Goal: Transaction & Acquisition: Obtain resource

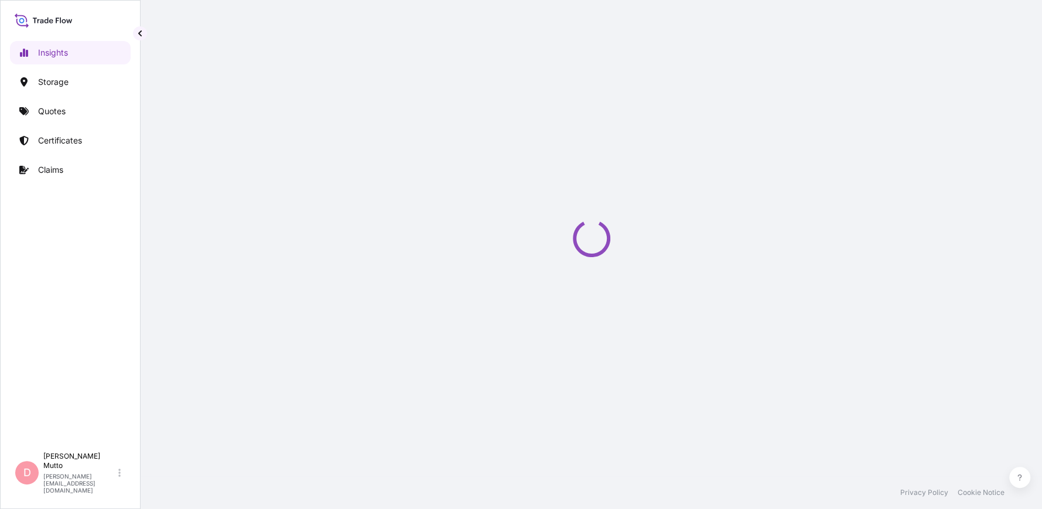
select select "2025"
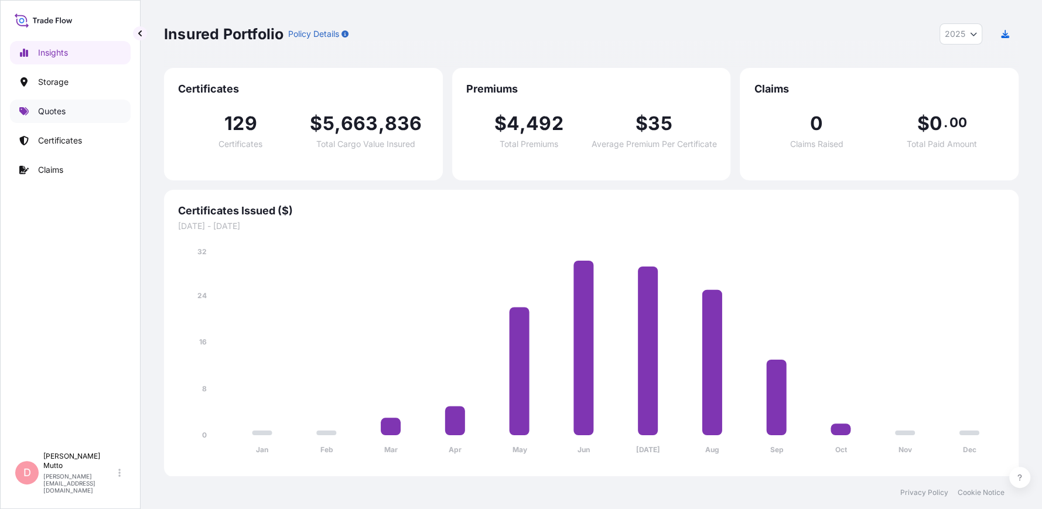
click at [77, 118] on link "Quotes" at bounding box center [70, 111] width 121 height 23
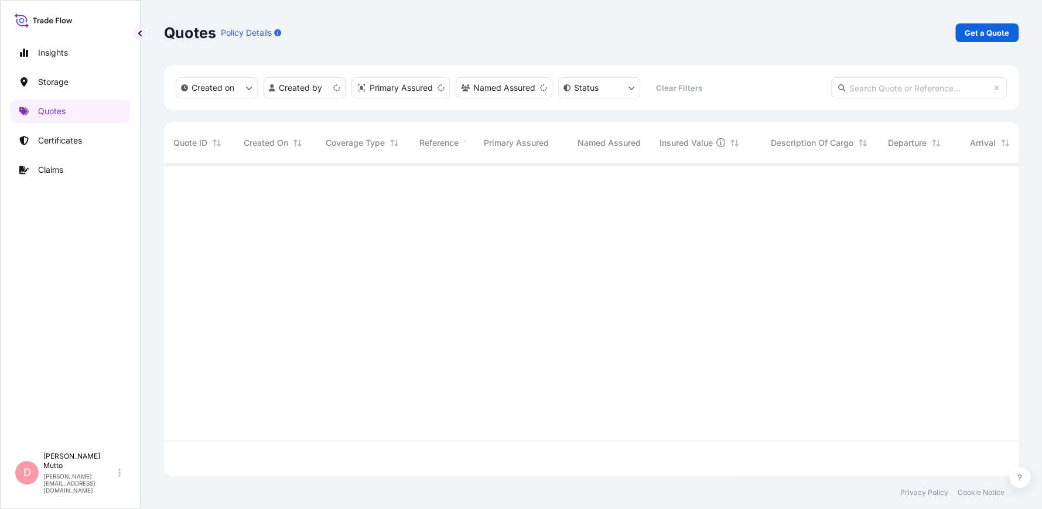
scroll to position [310, 846]
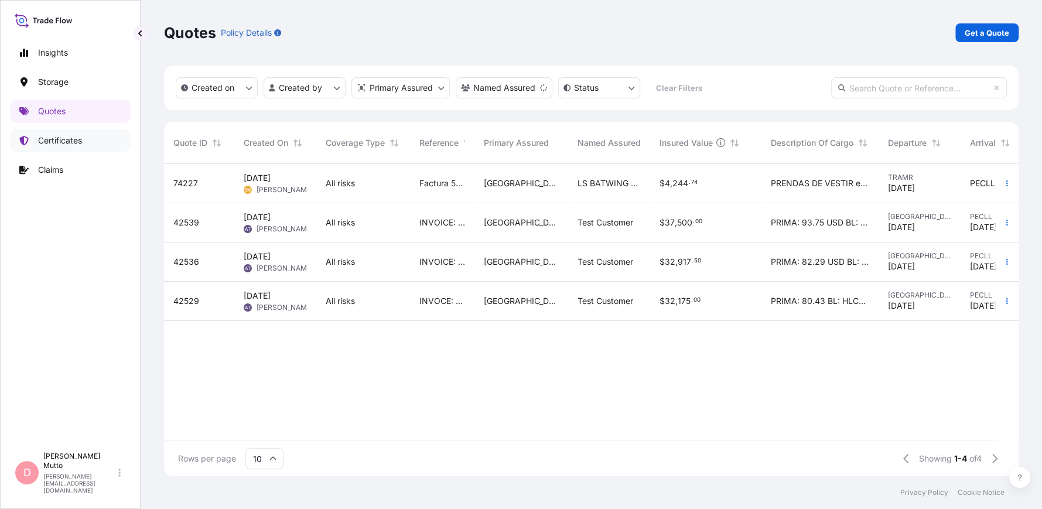
click at [64, 142] on p "Certificates" at bounding box center [60, 141] width 44 height 12
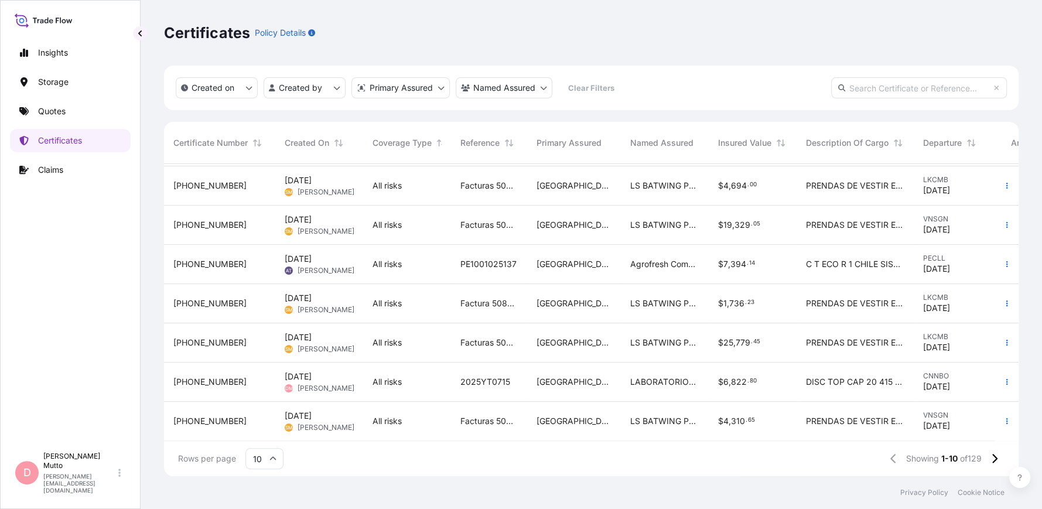
scroll to position [124, 0]
click at [311, 371] on span "Sep 24, 2025" at bounding box center [298, 377] width 27 height 12
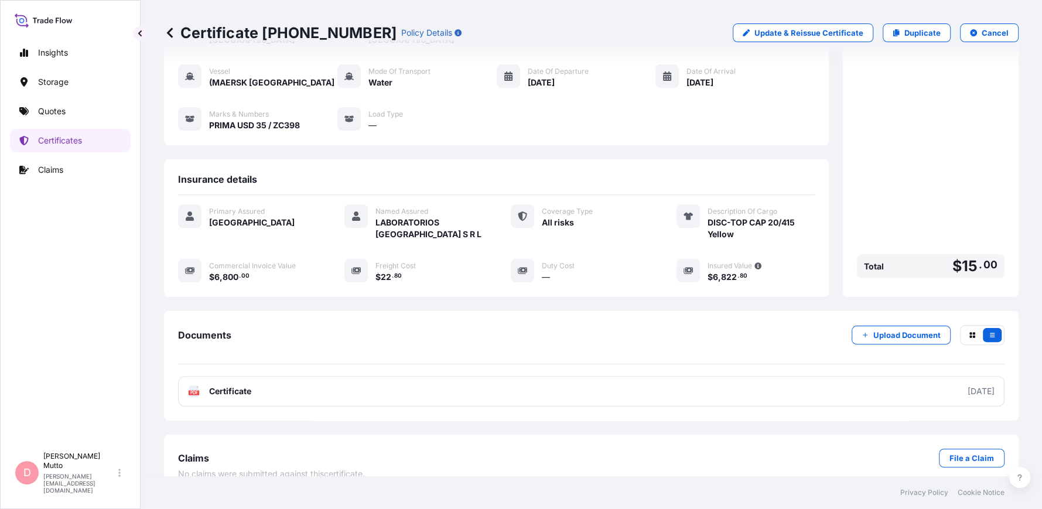
scroll to position [105, 0]
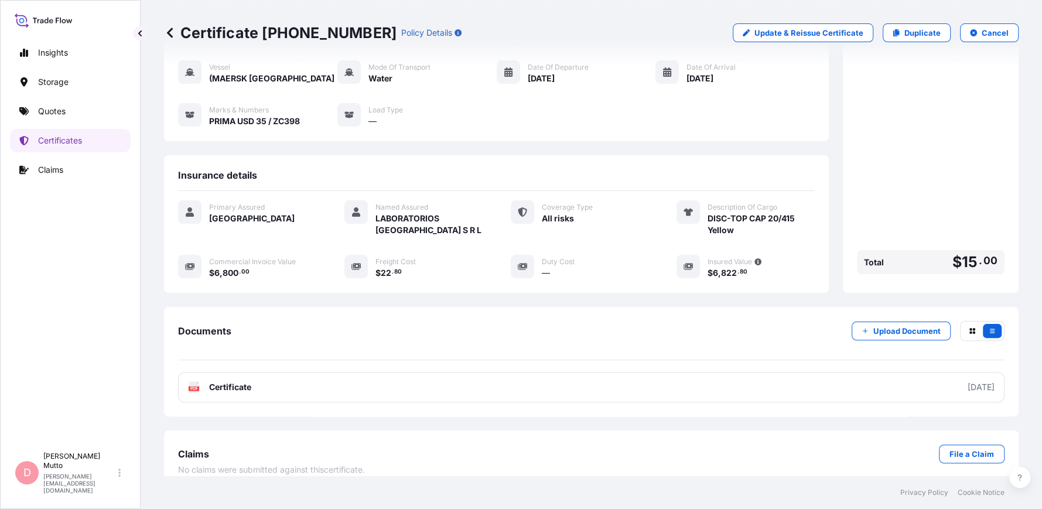
click at [410, 255] on div "Freight Cost" at bounding box center [429, 261] width 107 height 12
drag, startPoint x: 410, startPoint y: 265, endPoint x: 362, endPoint y: 267, distance: 47.5
click at [362, 267] on div "Primary Assured PERU Named Assured LABORATORIOS PORTUGAL S R L Coverage Type Al…" at bounding box center [496, 246] width 637 height 110
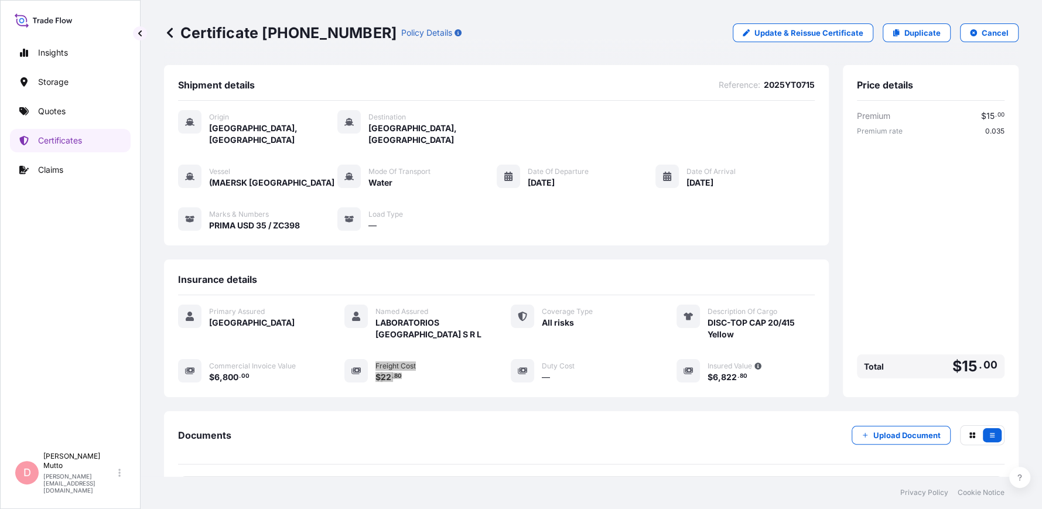
scroll to position [0, 0]
click at [444, 426] on div "Documents Upload Document" at bounding box center [591, 445] width 827 height 39
drag, startPoint x: 441, startPoint y: 378, endPoint x: 332, endPoint y: 366, distance: 109.6
click at [332, 366] on div "Primary Assured PERU Named Assured LABORATORIOS PORTUGAL S R L Coverage Type Al…" at bounding box center [496, 351] width 637 height 110
click at [70, 112] on link "Quotes" at bounding box center [70, 111] width 121 height 23
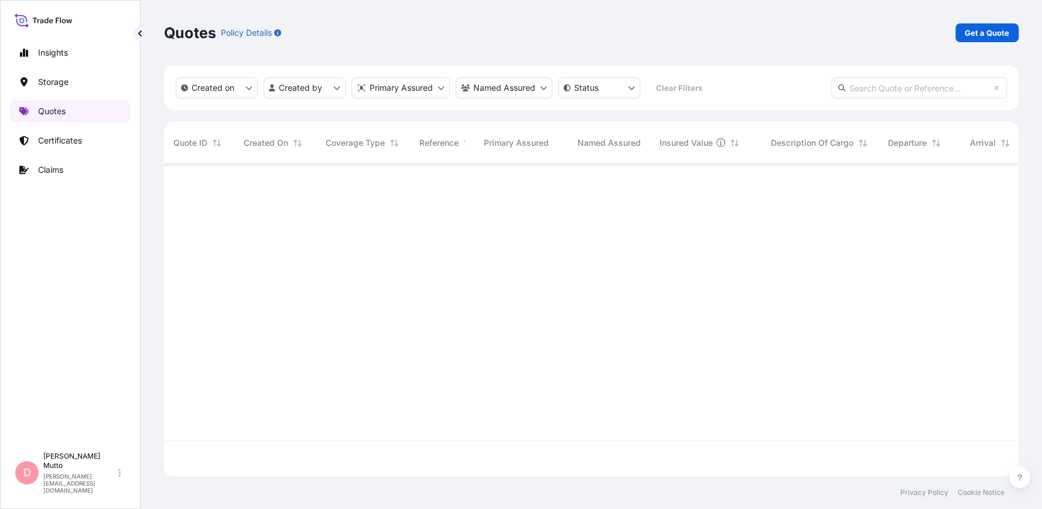
scroll to position [310, 846]
click at [993, 37] on p "Get a Quote" at bounding box center [987, 33] width 45 height 12
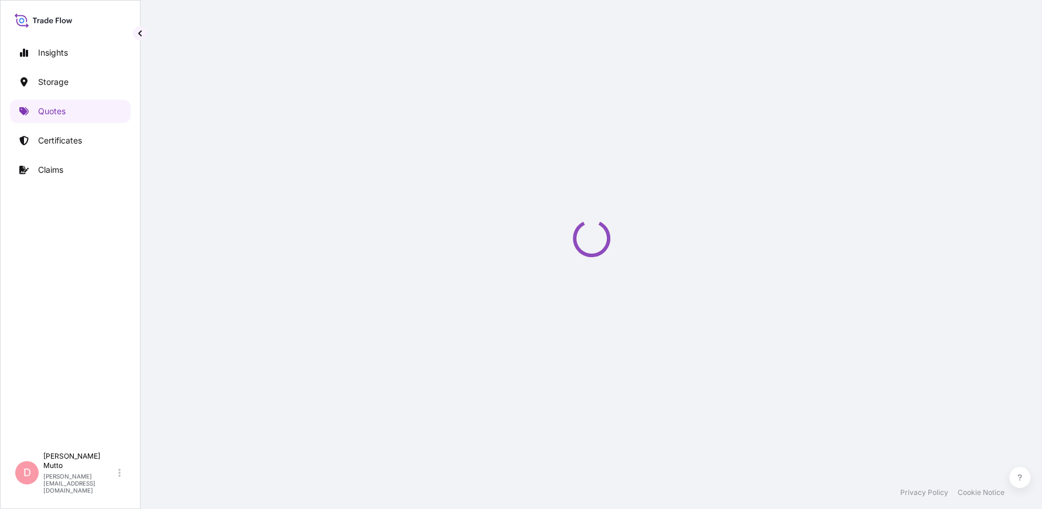
scroll to position [19, 0]
select select "Water"
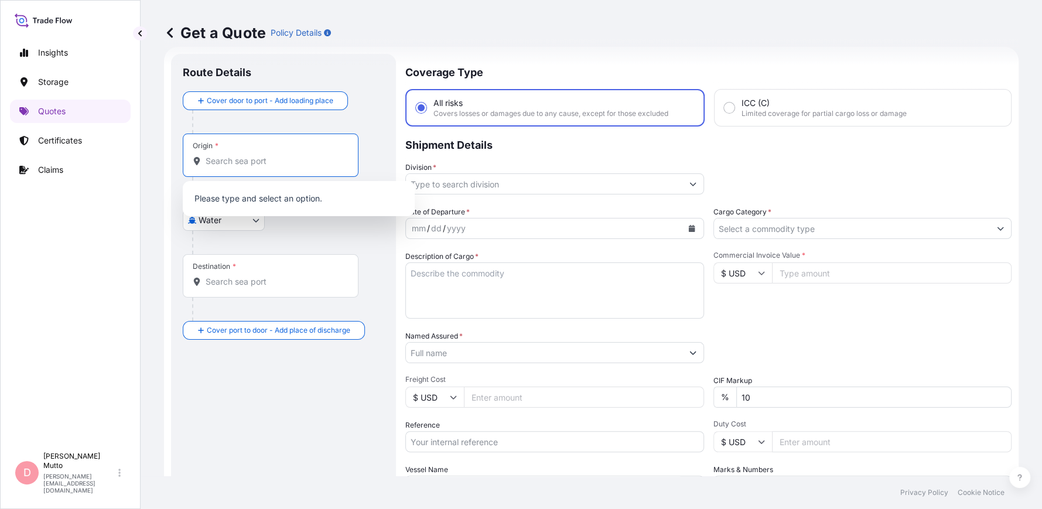
click at [219, 162] on input "Origin *" at bounding box center [275, 161] width 138 height 12
click at [255, 226] on body "0 options available. Insights Storage Quotes Certificates Claims D Dalila Mutto…" at bounding box center [521, 254] width 1042 height 509
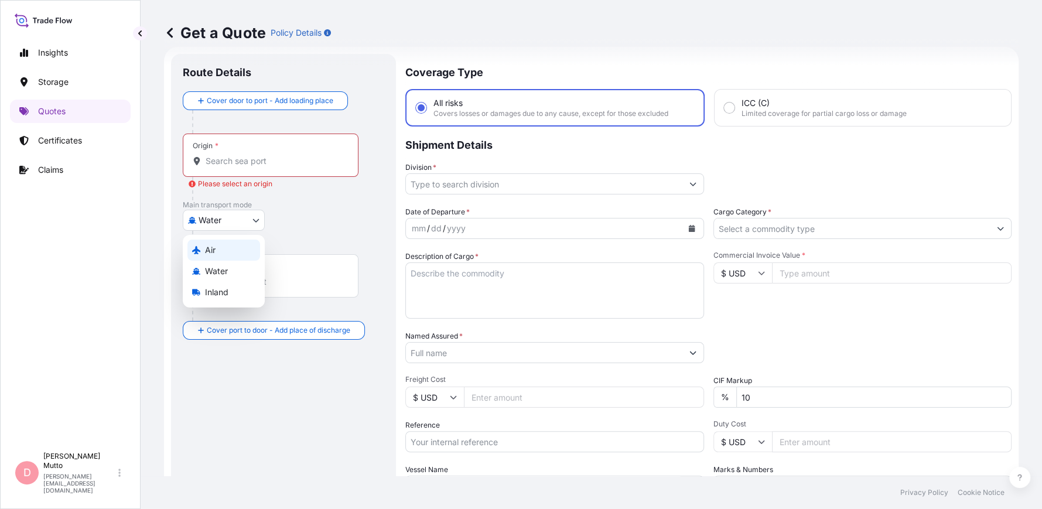
click at [248, 251] on div "Air" at bounding box center [223, 250] width 73 height 21
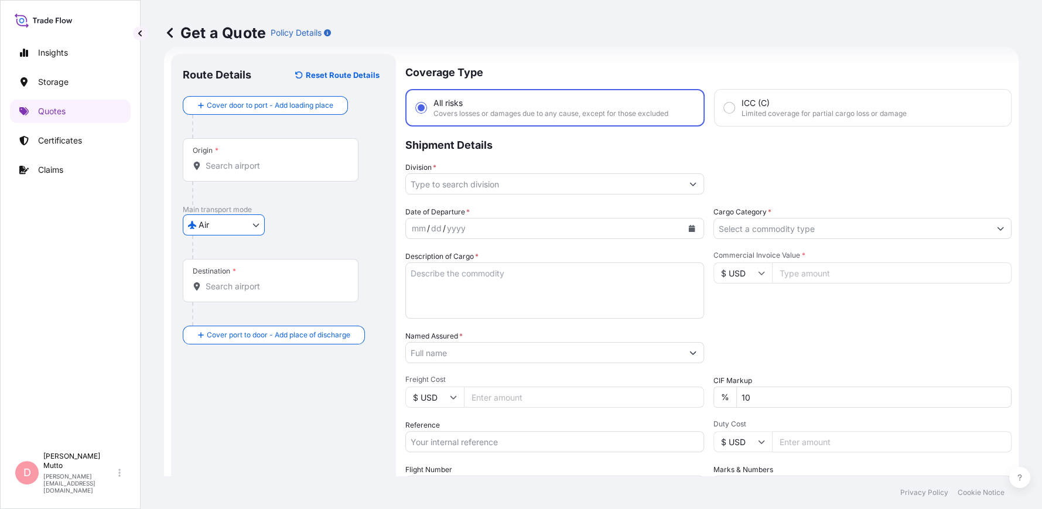
click at [276, 149] on div "Origin *" at bounding box center [271, 159] width 176 height 43
click at [276, 160] on input "Origin *" at bounding box center [275, 166] width 138 height 12
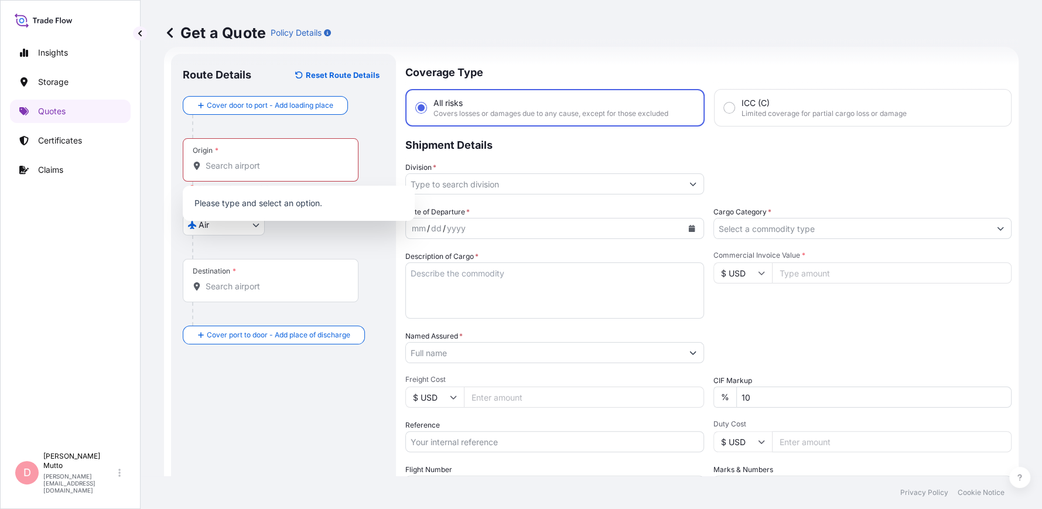
click at [260, 174] on div "Origin *" at bounding box center [271, 159] width 176 height 43
click at [260, 172] on input "Origin * Please select an origin" at bounding box center [275, 166] width 138 height 12
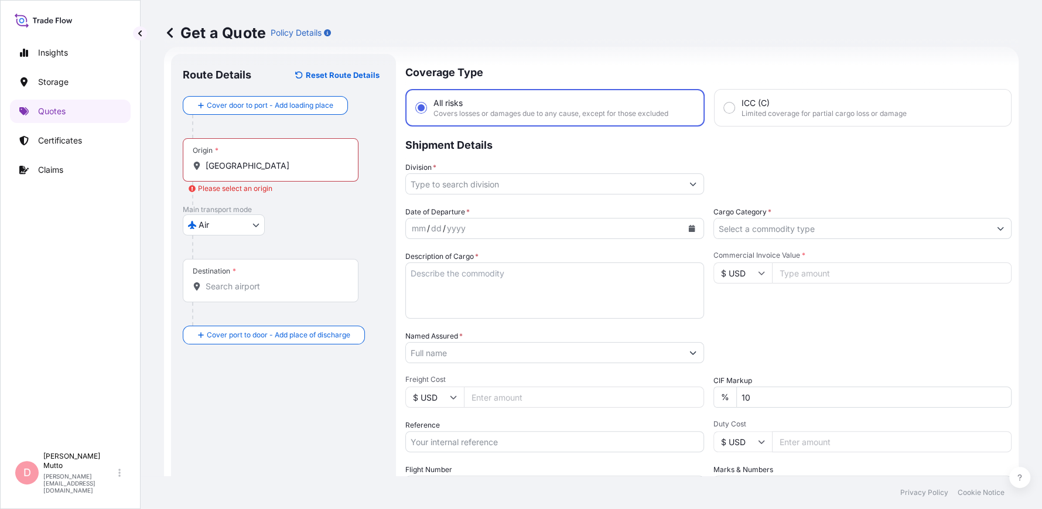
click at [239, 166] on input "MIAMI" at bounding box center [275, 166] width 138 height 12
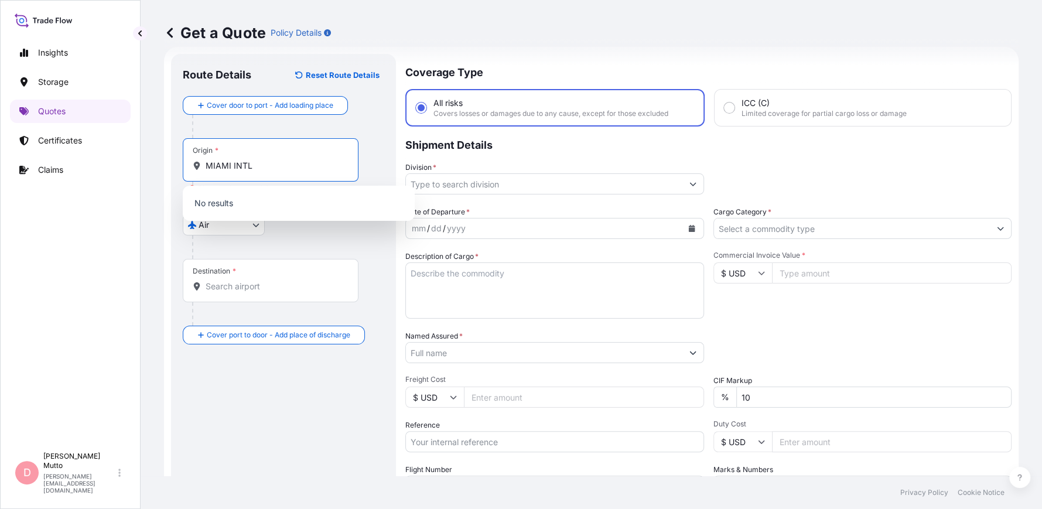
click at [247, 163] on input "MIAMI INTL" at bounding box center [275, 166] width 138 height 12
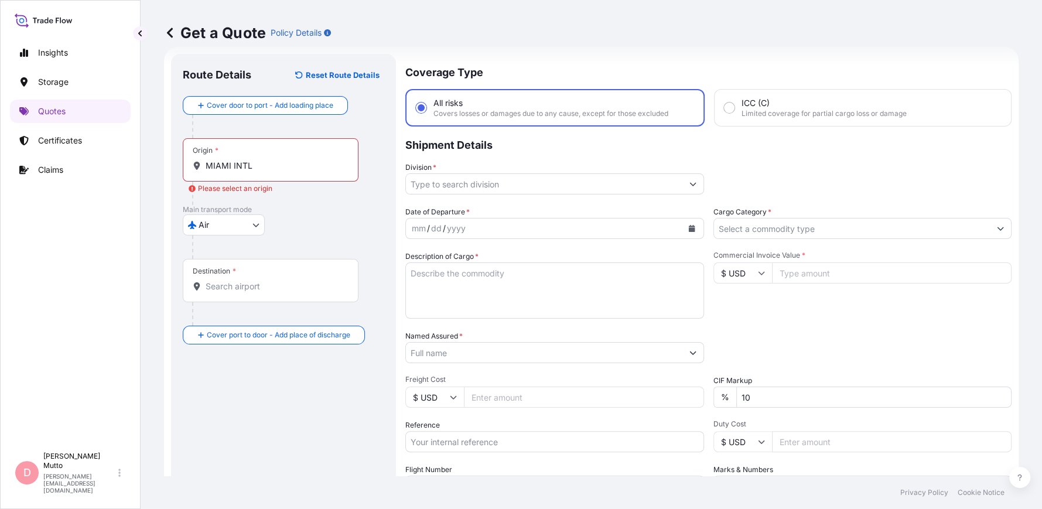
click at [254, 160] on input "MIAMI INTL" at bounding box center [275, 166] width 138 height 12
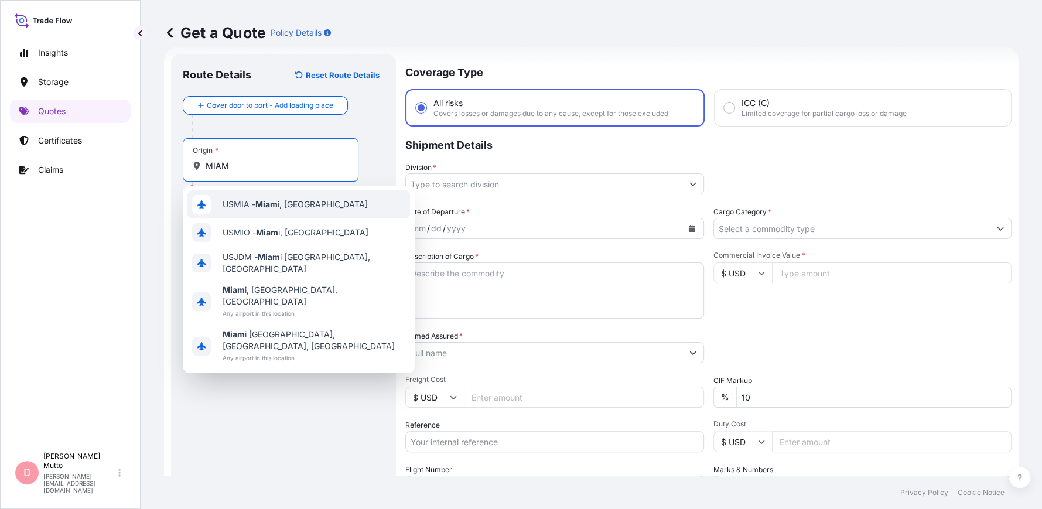
click at [246, 210] on div "USMIA - Miam i, United States" at bounding box center [298, 204] width 223 height 28
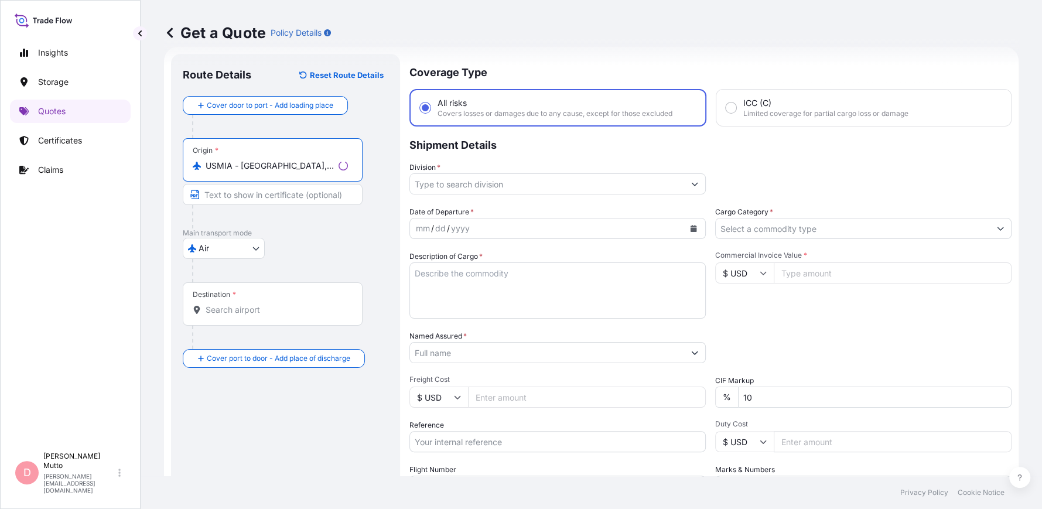
type input "USMIA - Miami, United States"
click at [236, 313] on input "Destination *" at bounding box center [277, 310] width 142 height 12
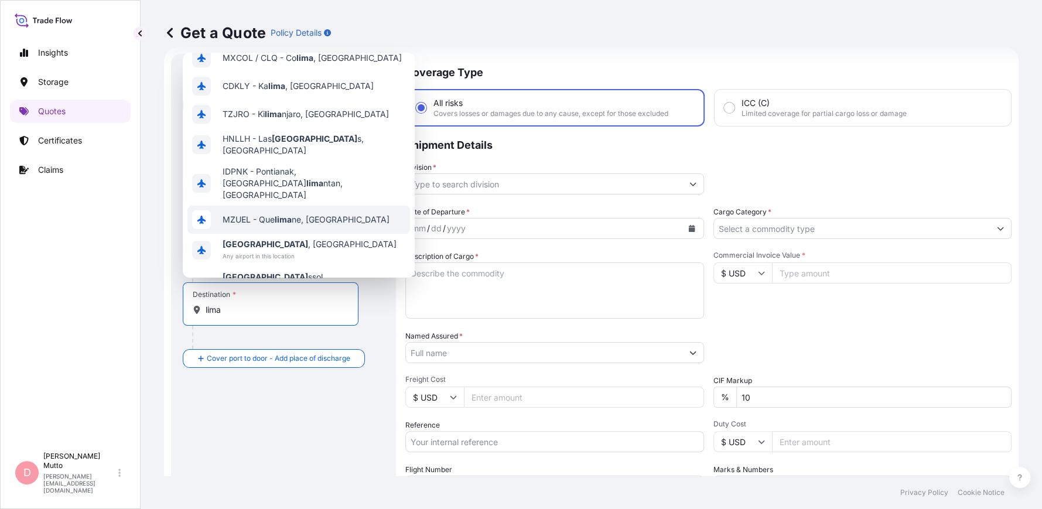
scroll to position [0, 0]
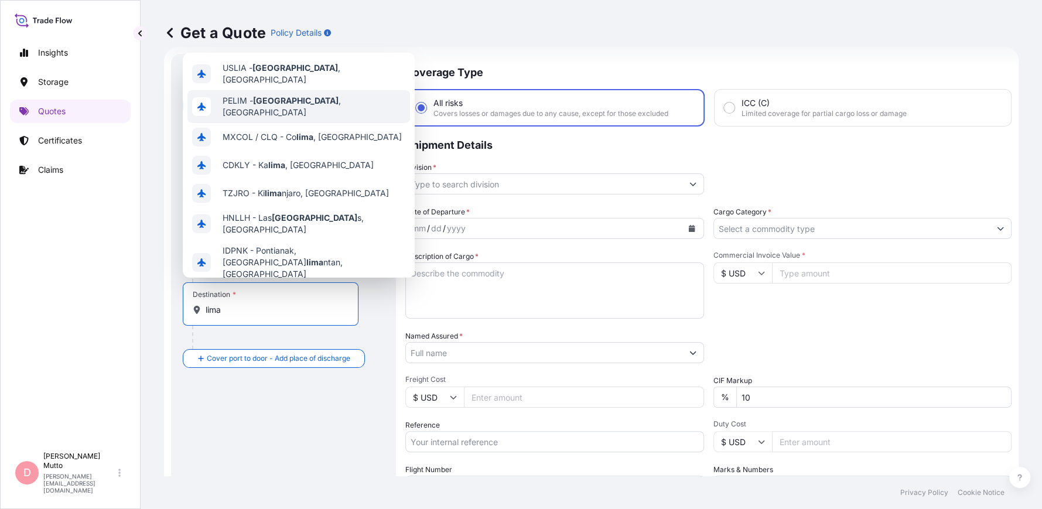
click at [305, 96] on div "PELIM - Lima , Peru" at bounding box center [298, 106] width 223 height 33
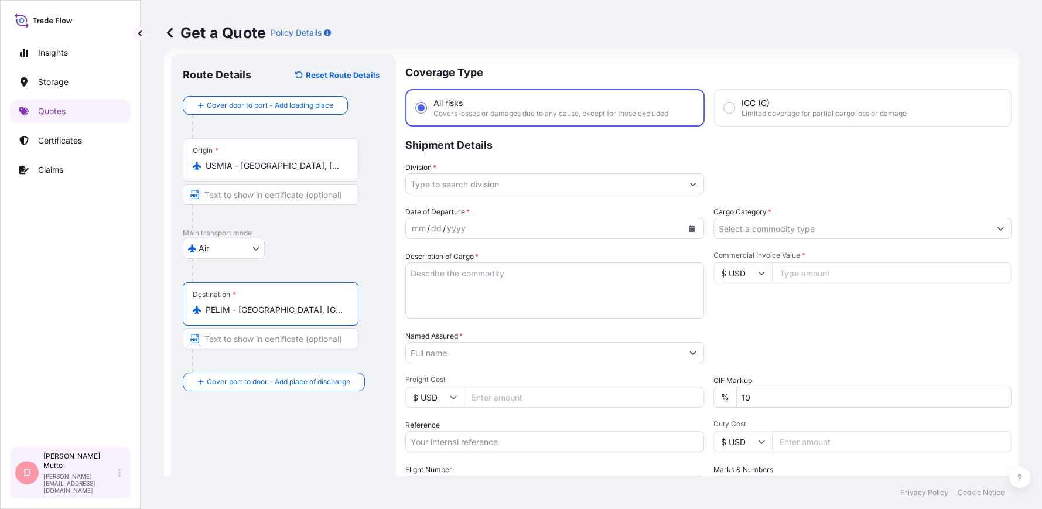
type input "PELIM - Lima, Peru"
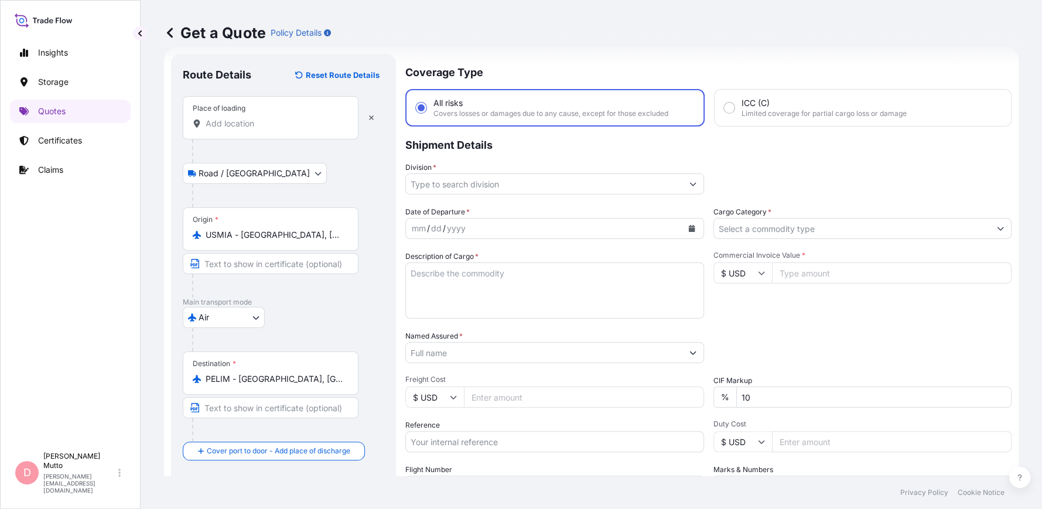
click at [266, 121] on input "Place of loading" at bounding box center [275, 124] width 138 height 12
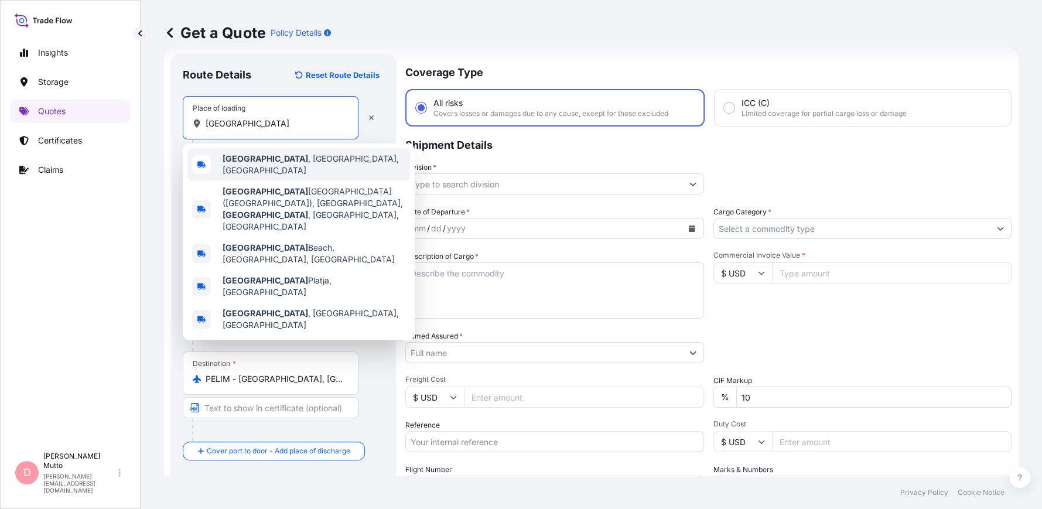
click at [289, 161] on div "Miami , FL, USA" at bounding box center [298, 164] width 223 height 33
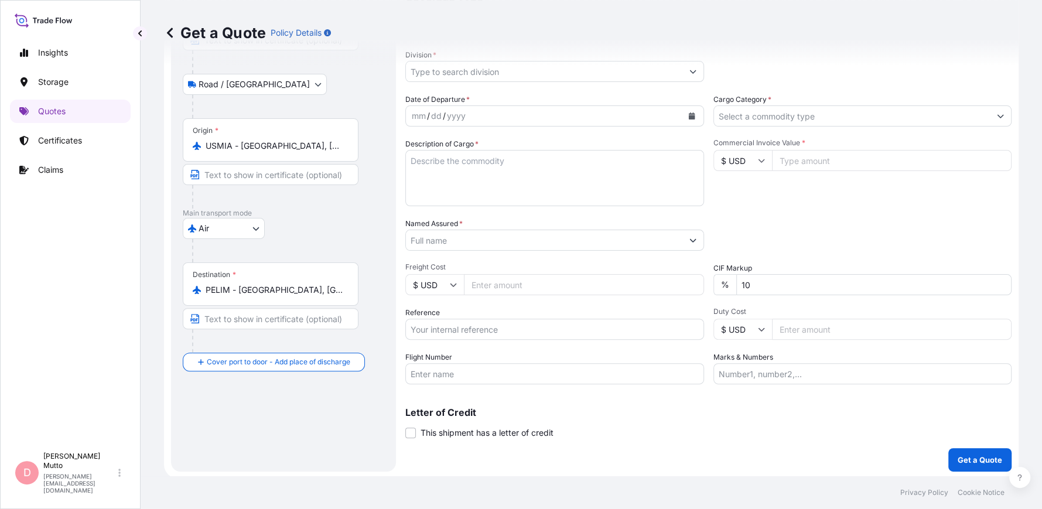
scroll to position [132, 0]
type input "Miami, FL, USA"
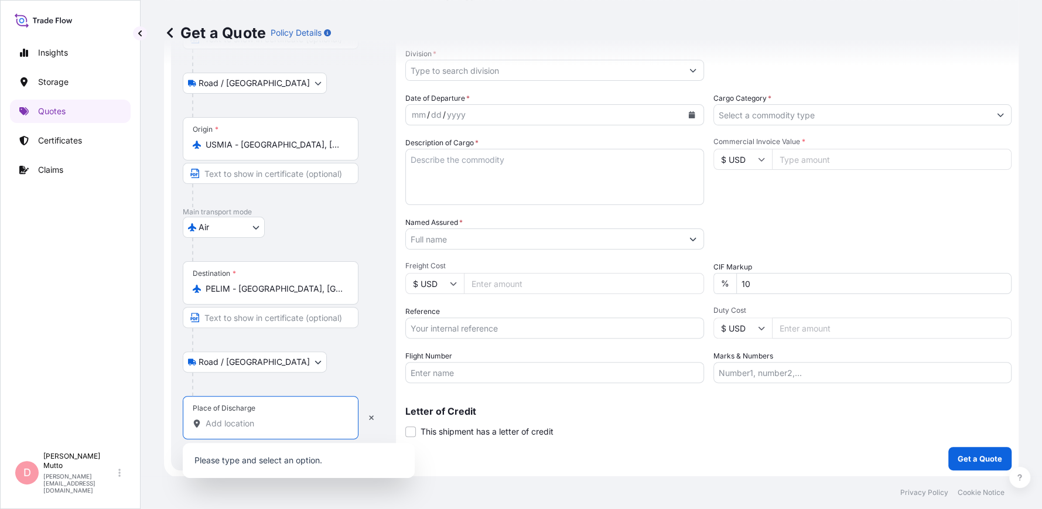
click at [214, 428] on input "Place of Discharge" at bounding box center [275, 424] width 138 height 12
click at [557, 281] on input "Freight Cost" at bounding box center [584, 283] width 240 height 21
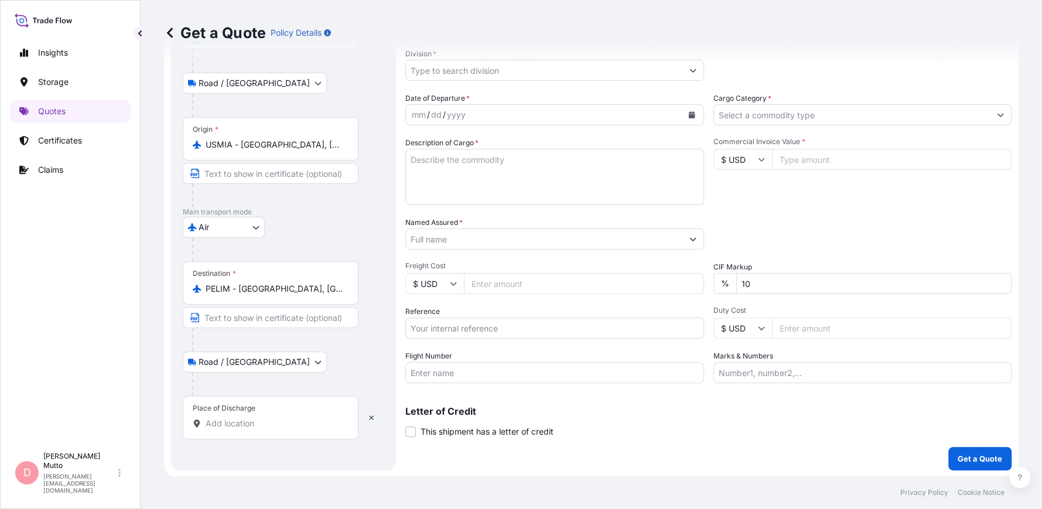
click at [241, 424] on input "Place of Discharge" at bounding box center [275, 424] width 138 height 12
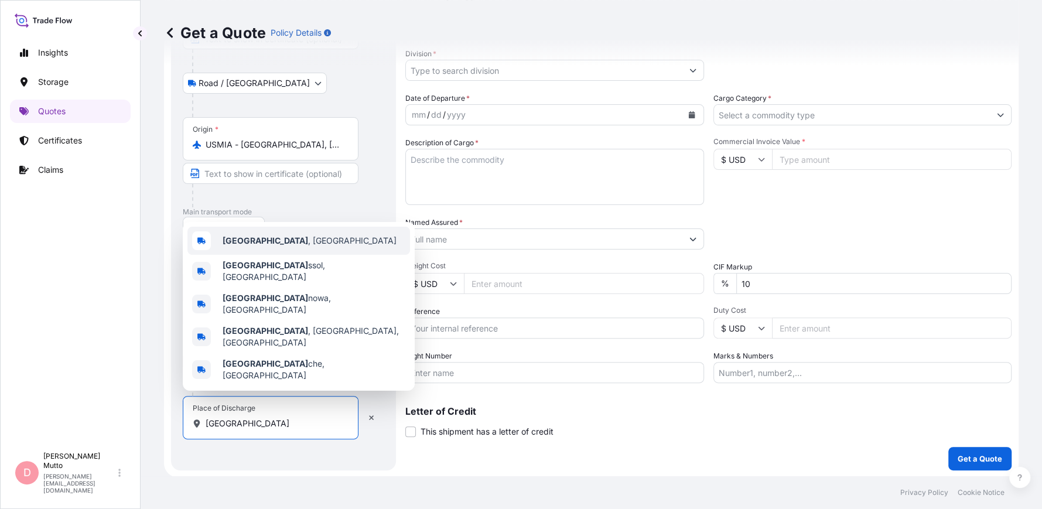
click at [282, 255] on div "Lima , Peru" at bounding box center [298, 241] width 223 height 28
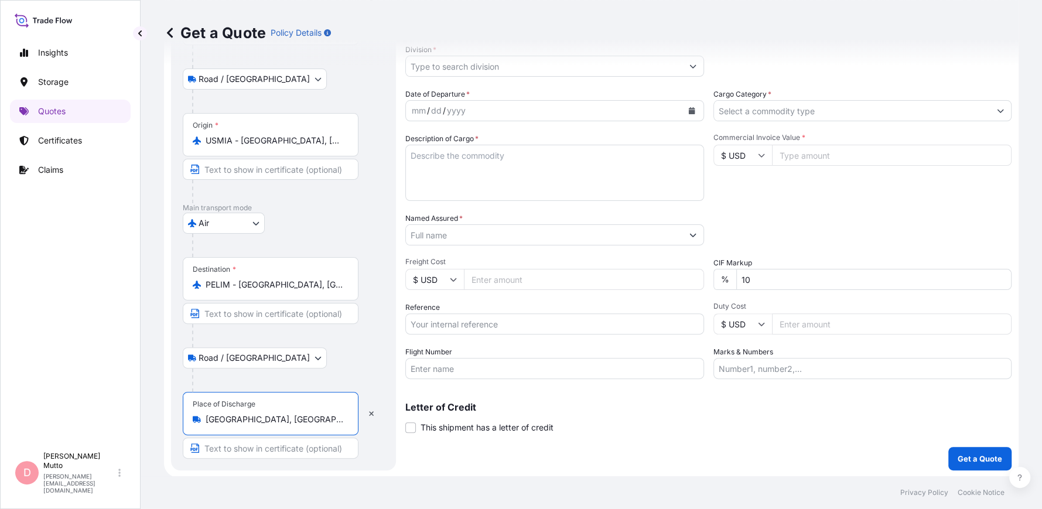
scroll to position [0, 0]
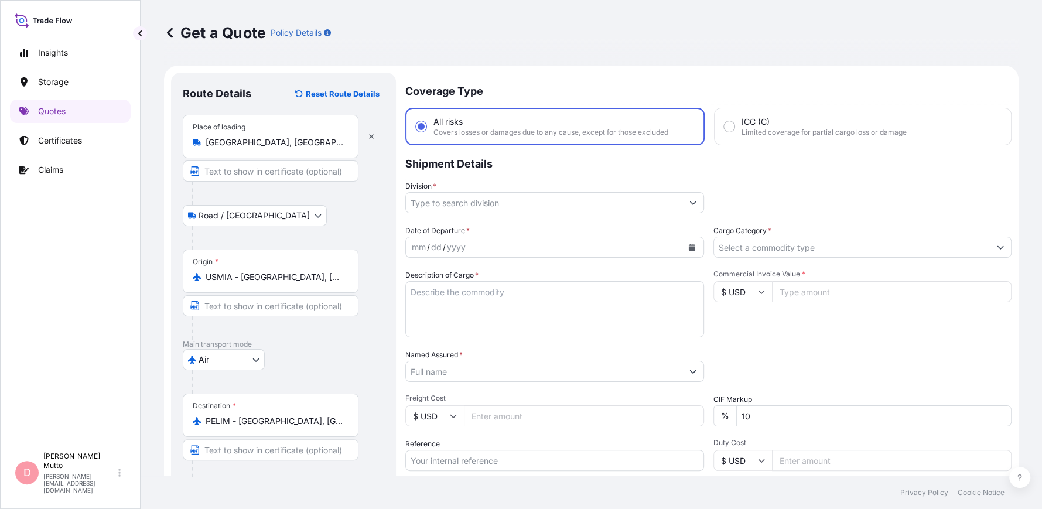
type input "Lima, Peru"
click at [494, 210] on input "Division *" at bounding box center [544, 202] width 277 height 21
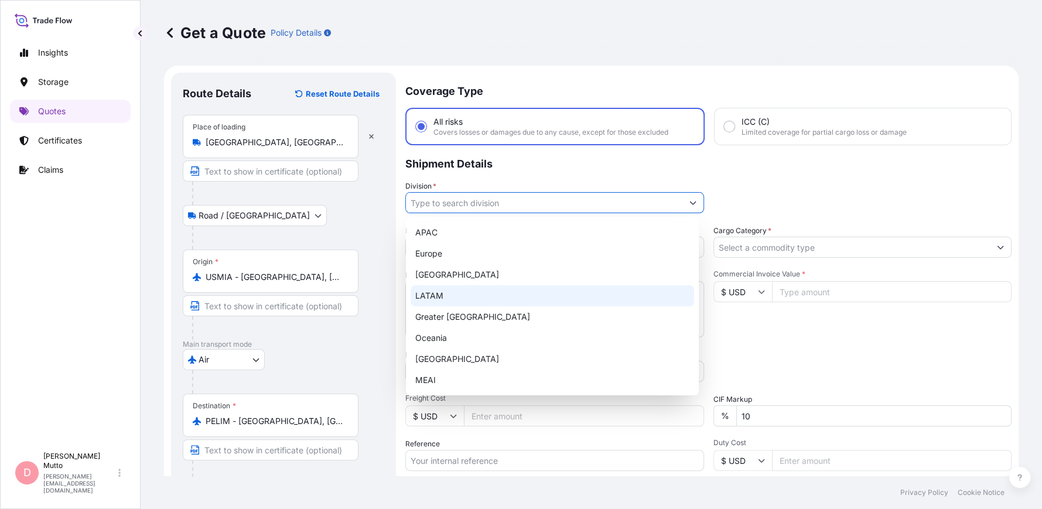
click at [455, 294] on div "LATAM" at bounding box center [553, 295] width 284 height 21
type input "LATAM"
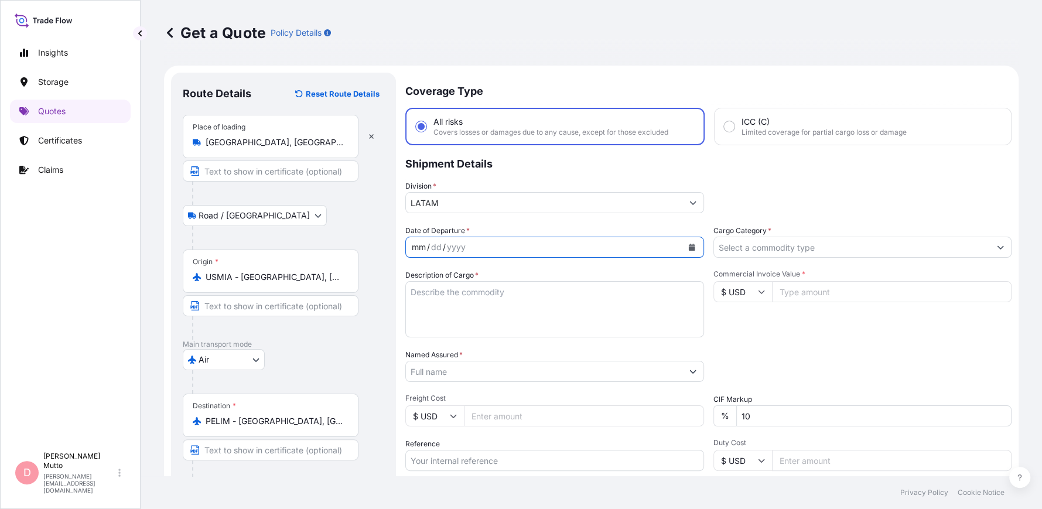
click at [575, 244] on div "mm / dd / yyyy" at bounding box center [544, 247] width 277 height 21
click at [688, 248] on icon "Calendar" at bounding box center [691, 247] width 6 height 7
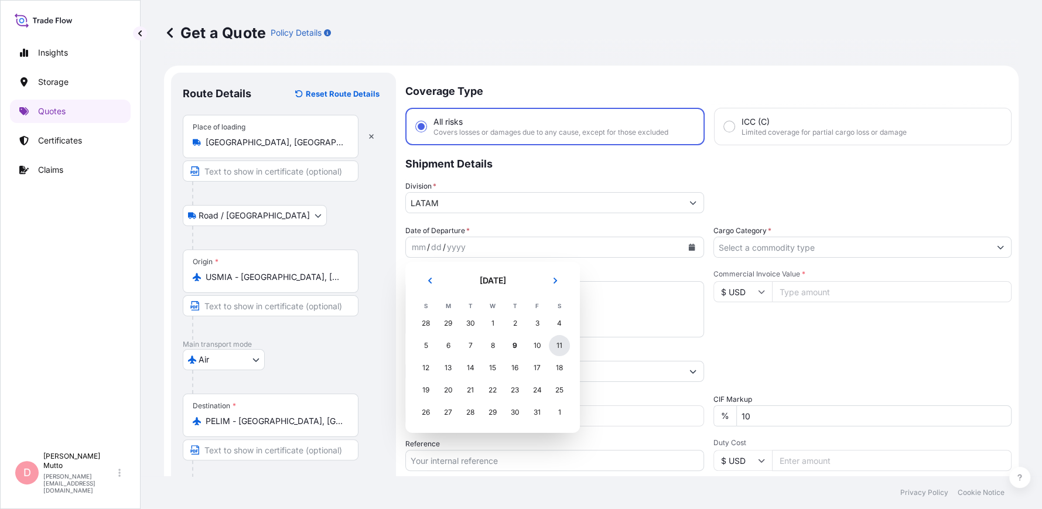
click at [562, 338] on div "11" at bounding box center [559, 345] width 21 height 21
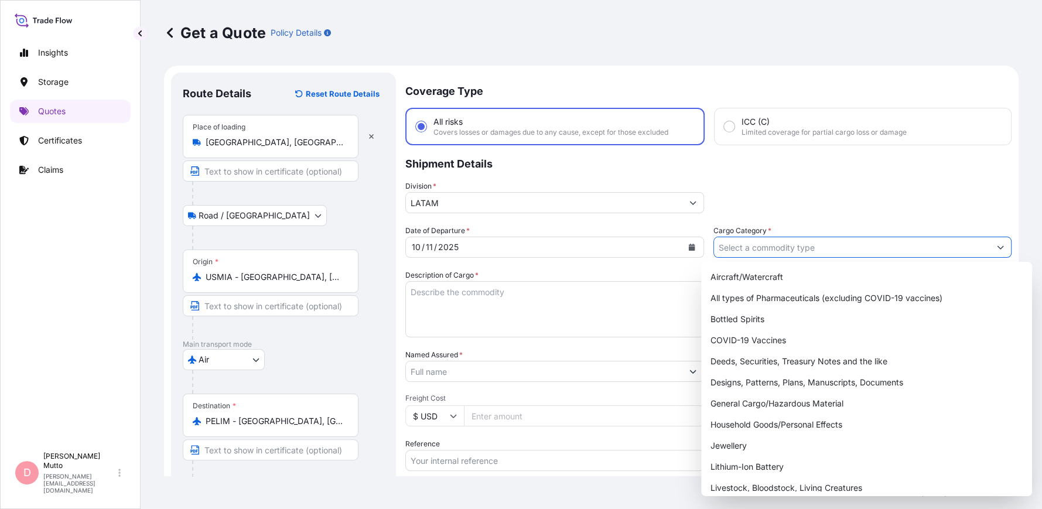
click at [725, 241] on input "Cargo Category *" at bounding box center [852, 247] width 277 height 21
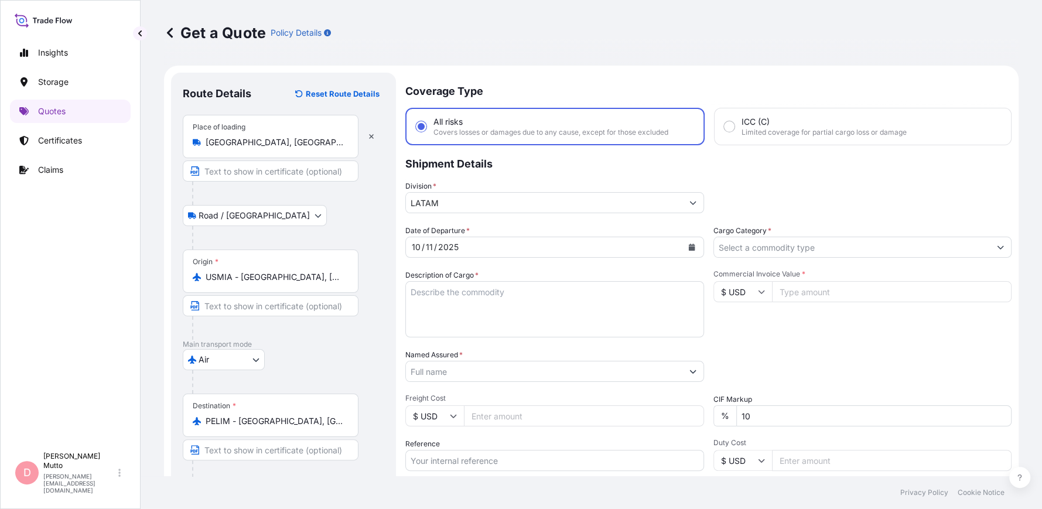
click at [812, 247] on input "Cargo Category *" at bounding box center [852, 247] width 277 height 21
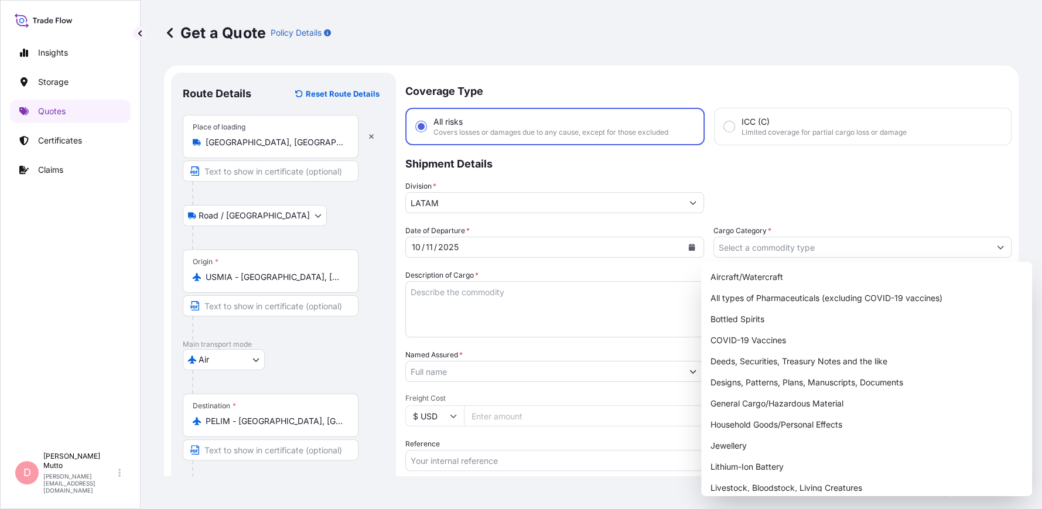
click at [885, 262] on div "Aircraft/Watercraft All types of Pharmaceuticals (excluding COVID-19 vaccines) …" at bounding box center [866, 379] width 331 height 234
click at [889, 242] on input "Cargo Category *" at bounding box center [852, 247] width 277 height 21
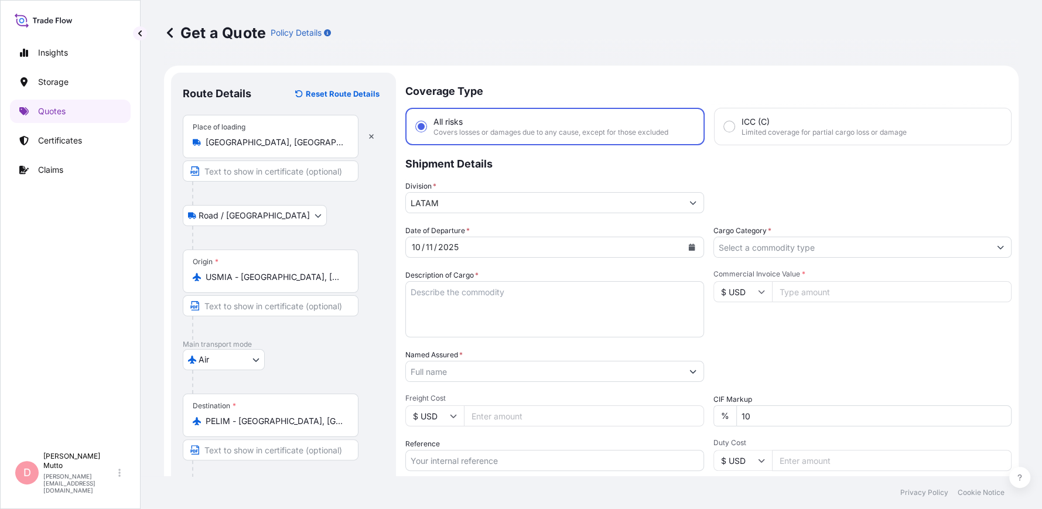
click at [795, 244] on input "Cargo Category *" at bounding box center [852, 247] width 277 height 21
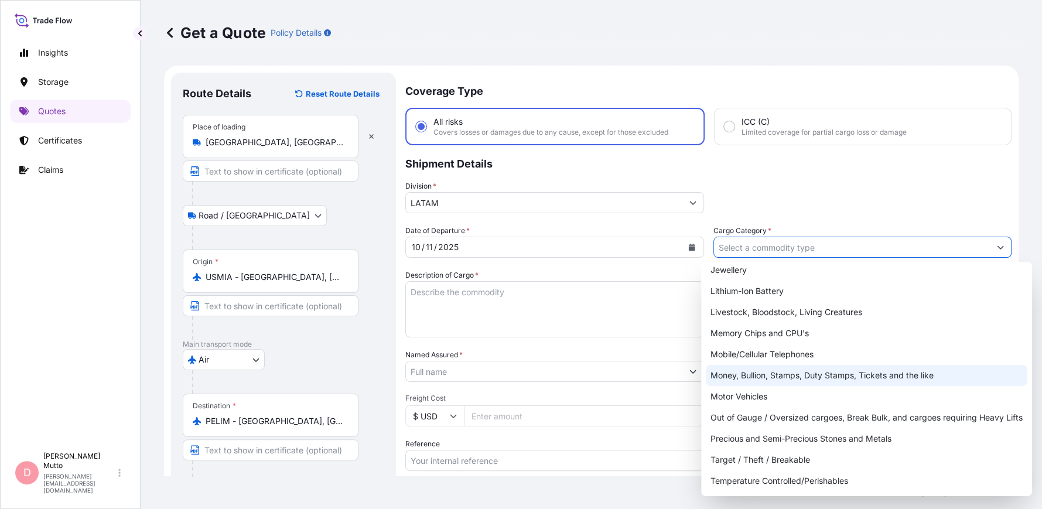
scroll to position [196, 0]
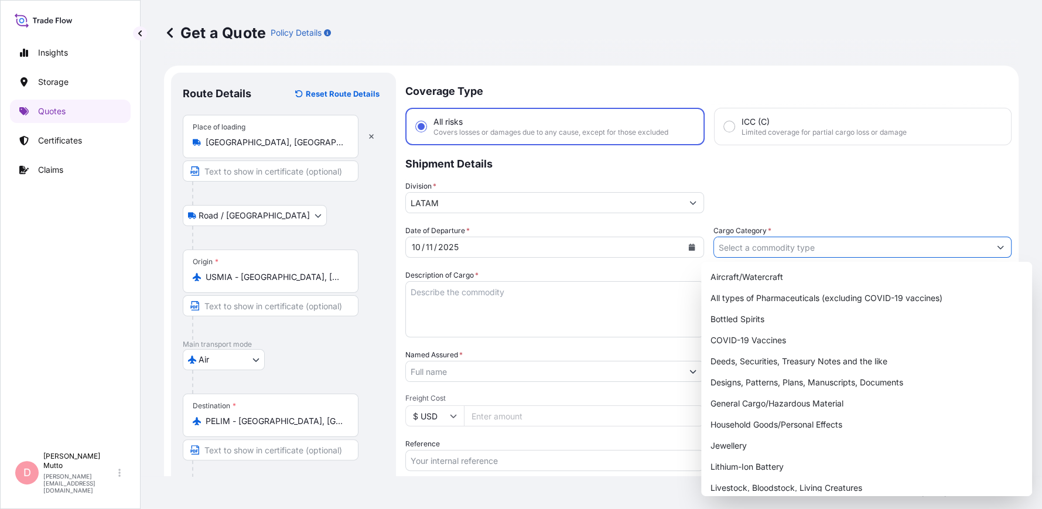
click at [829, 243] on input "Cargo Category *" at bounding box center [852, 247] width 277 height 21
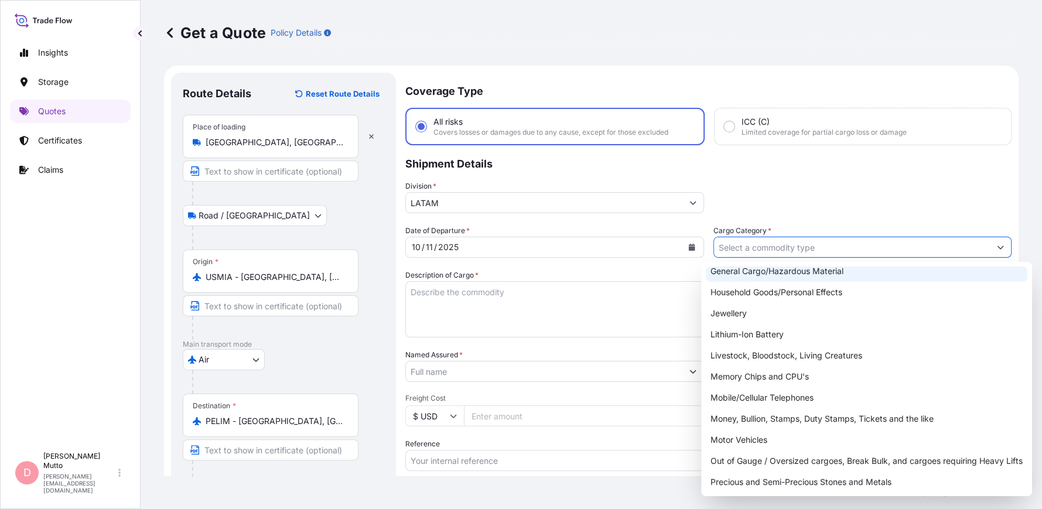
scroll to position [61, 0]
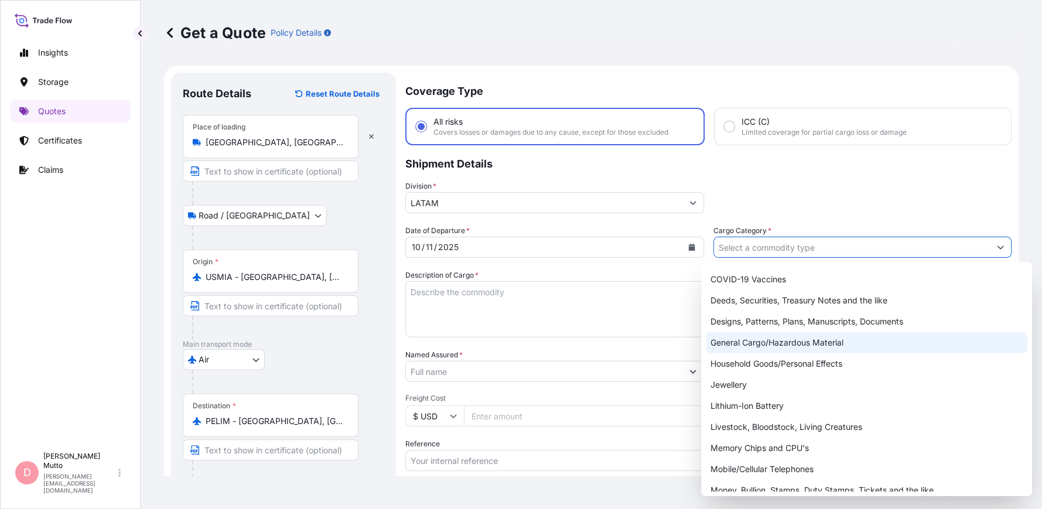
click at [790, 345] on div "General Cargo/Hazardous Material" at bounding box center [867, 342] width 322 height 21
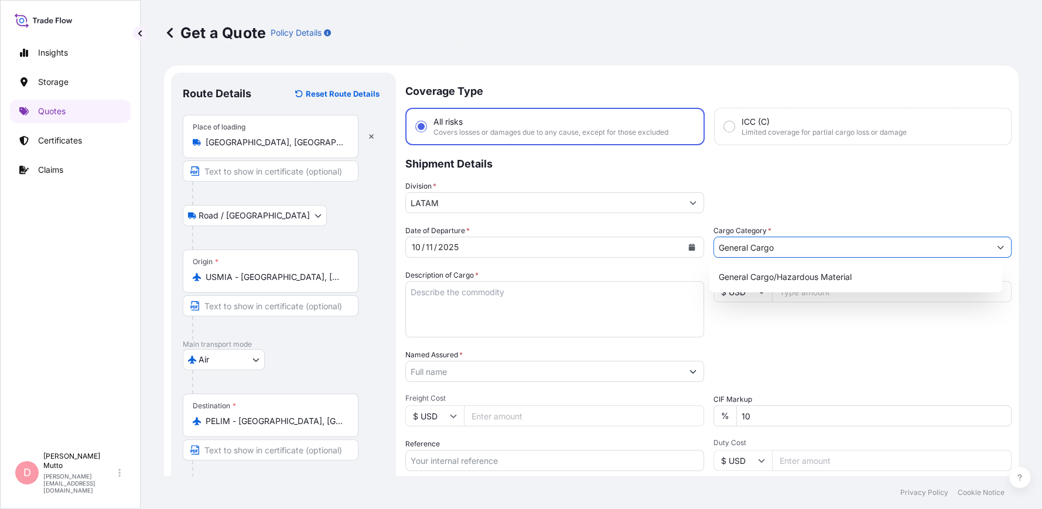
type input "General Cargo"
click at [567, 289] on textarea "Description of Cargo *" at bounding box center [554, 309] width 299 height 56
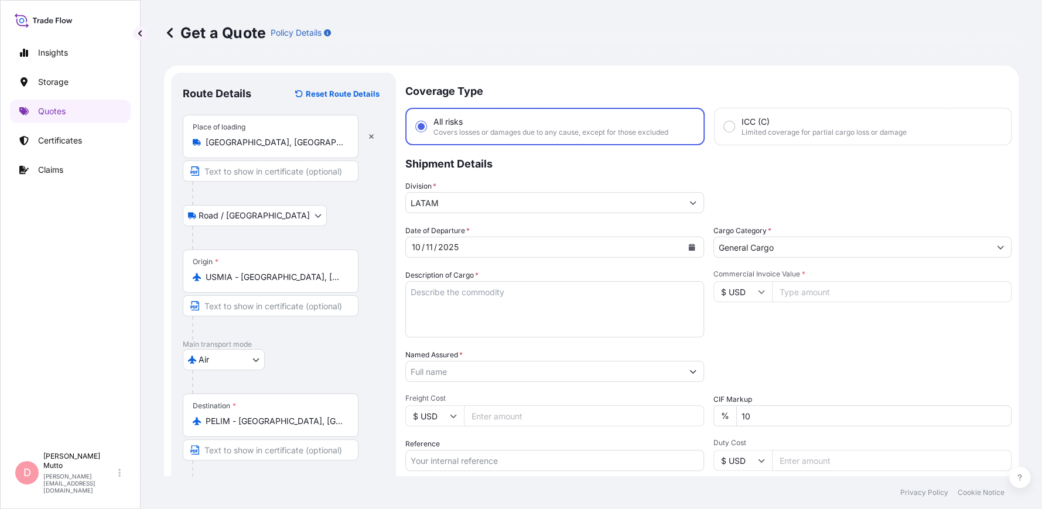
click at [496, 314] on textarea "Description of Cargo *" at bounding box center [554, 309] width 299 height 56
paste textarea "HANDHELD HOMOGENIZER"
type textarea "HANDHELD HOMOGENIZER"
click at [741, 415] on input "10" at bounding box center [875, 415] width 276 height 21
type input "0"
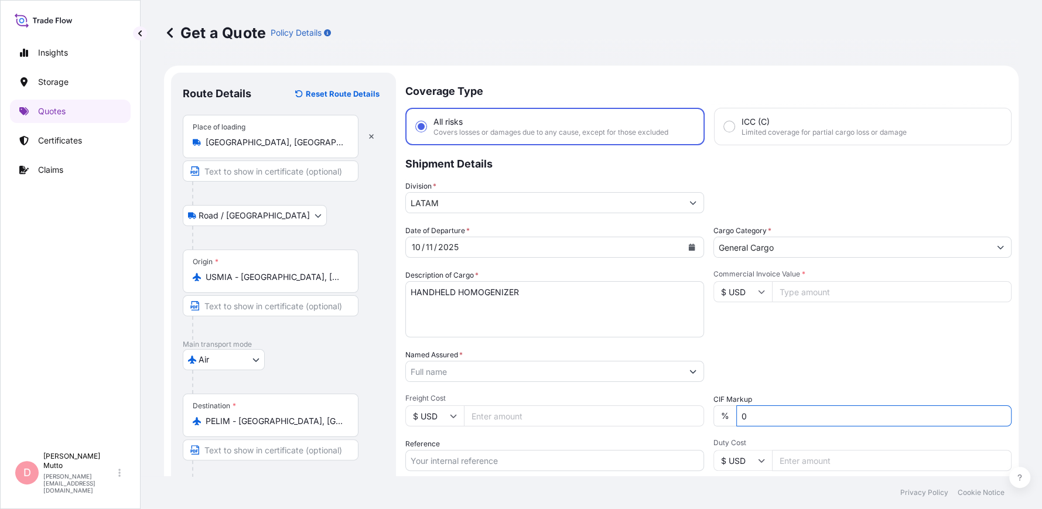
click at [807, 292] on input "Commercial Invoice Value *" at bounding box center [892, 291] width 240 height 21
click at [802, 287] on input "Commercial Invoice Value *" at bounding box center [892, 291] width 240 height 21
paste input "2438.53"
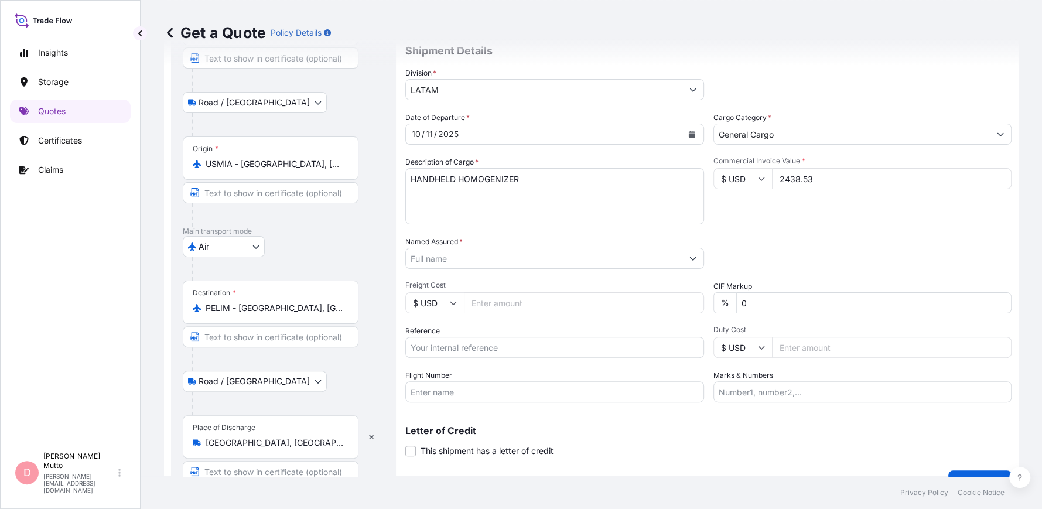
scroll to position [117, 0]
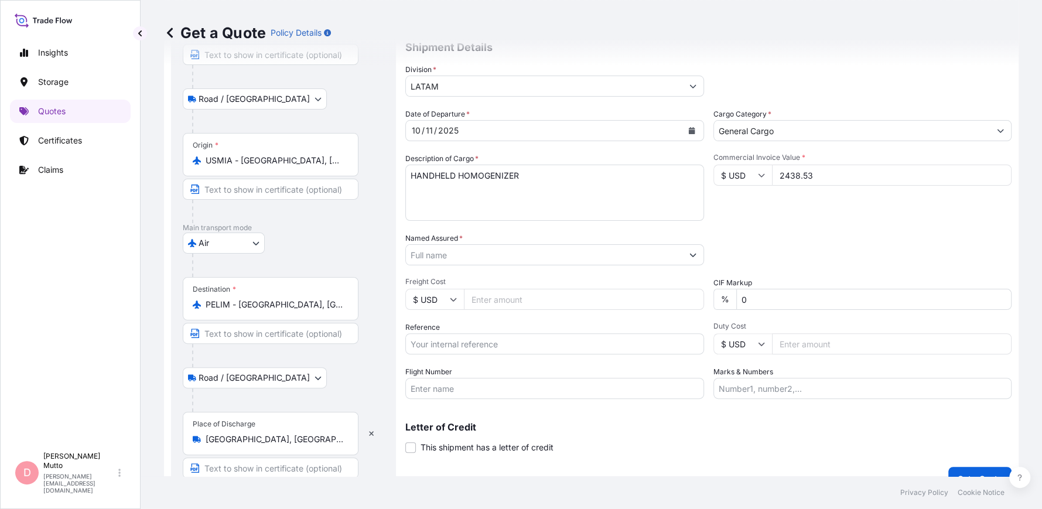
type input "2438.53"
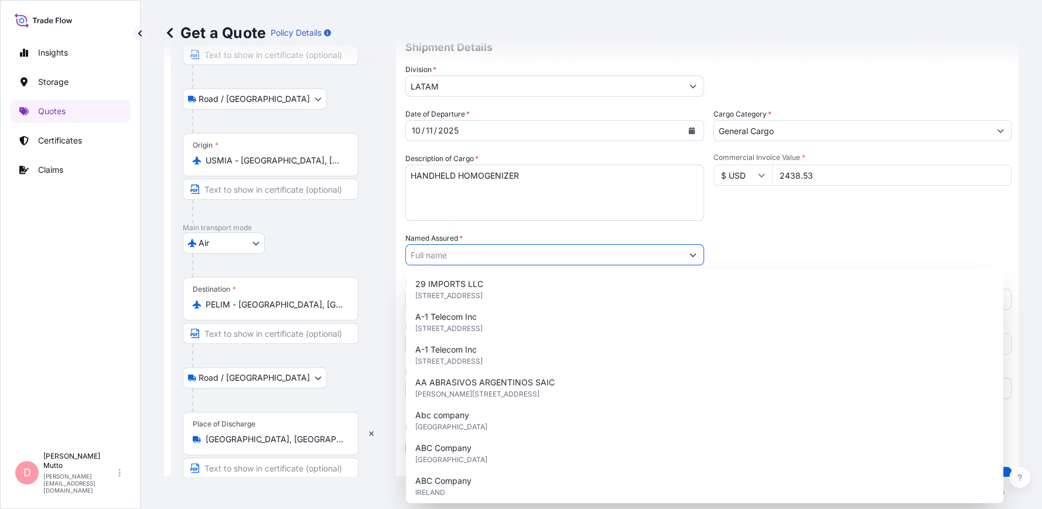
click at [497, 247] on input "Named Assured *" at bounding box center [544, 254] width 277 height 21
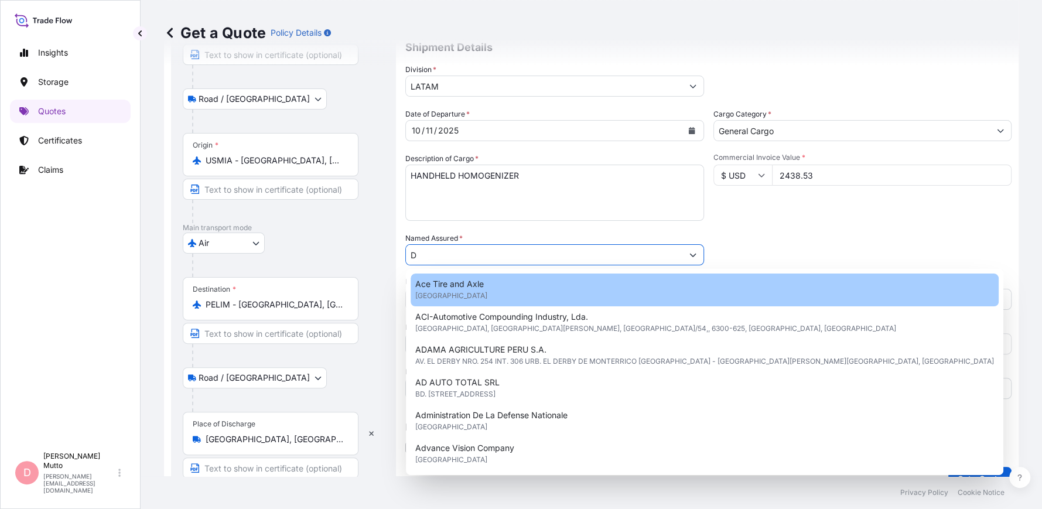
scroll to position [0, 0]
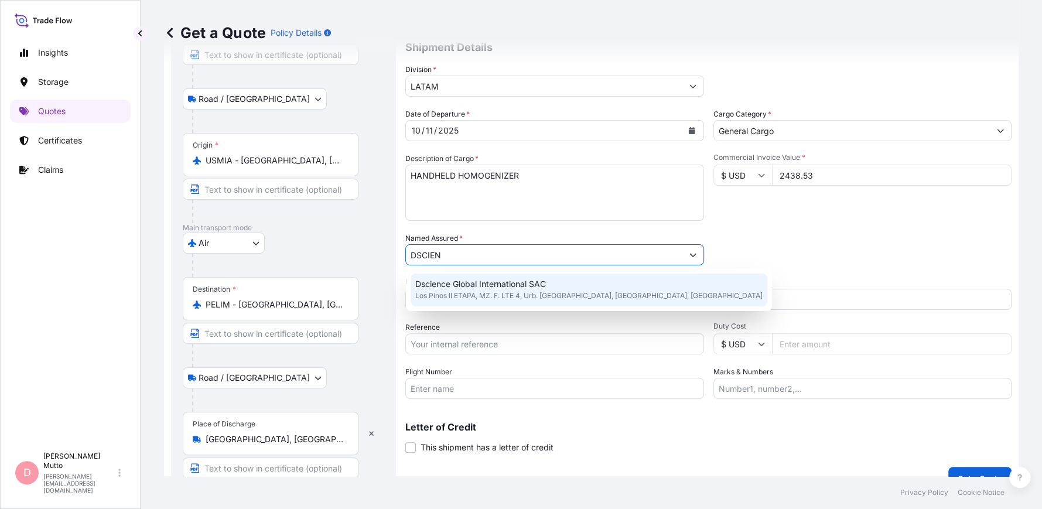
click at [515, 296] on span "Los Pinos II ETAPA, MZ. F. LTE 4, Urb. Los Pinos, LIMA, PERU" at bounding box center [588, 296] width 347 height 12
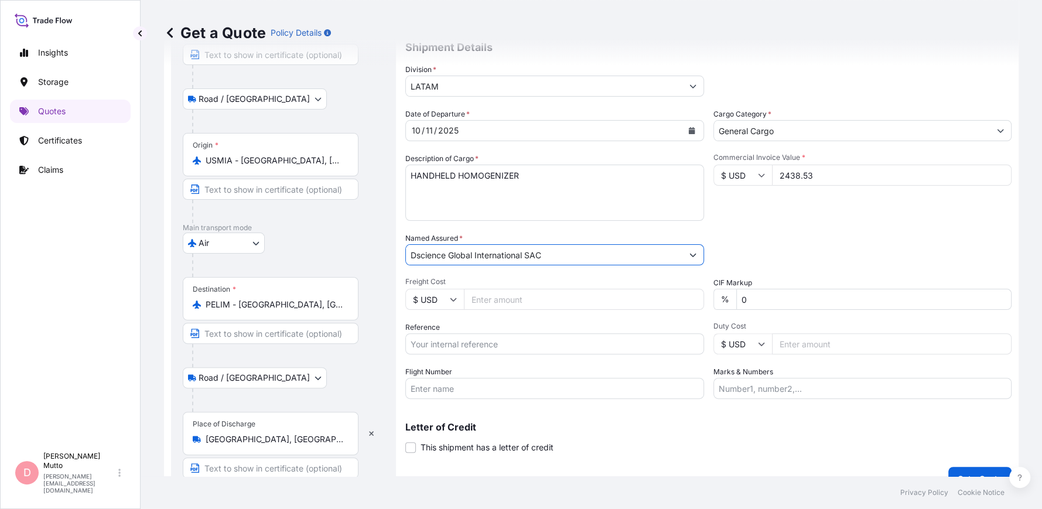
type input "Dscience Global International SAC"
click at [516, 305] on input "Freight Cost" at bounding box center [584, 299] width 240 height 21
click at [479, 294] on input "Freight Cost" at bounding box center [584, 299] width 240 height 21
type input "120"
click at [516, 339] on input "Reference" at bounding box center [554, 343] width 299 height 21
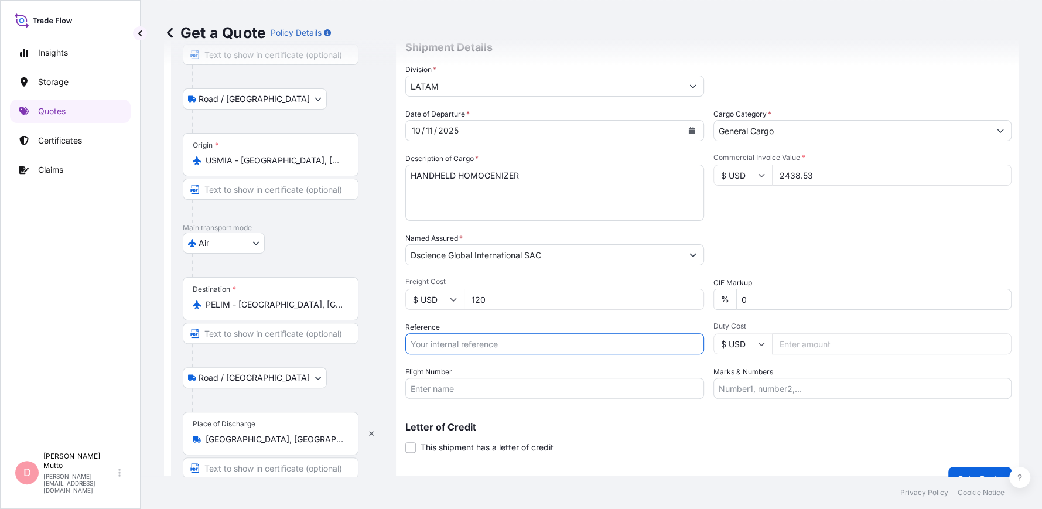
click at [453, 340] on input "Reference" at bounding box center [554, 343] width 299 height 21
paste input "11362"
type input "11362"
click at [523, 388] on input "Flight Number" at bounding box center [554, 388] width 299 height 21
click at [748, 388] on input "Marks & Numbers" at bounding box center [863, 388] width 299 height 21
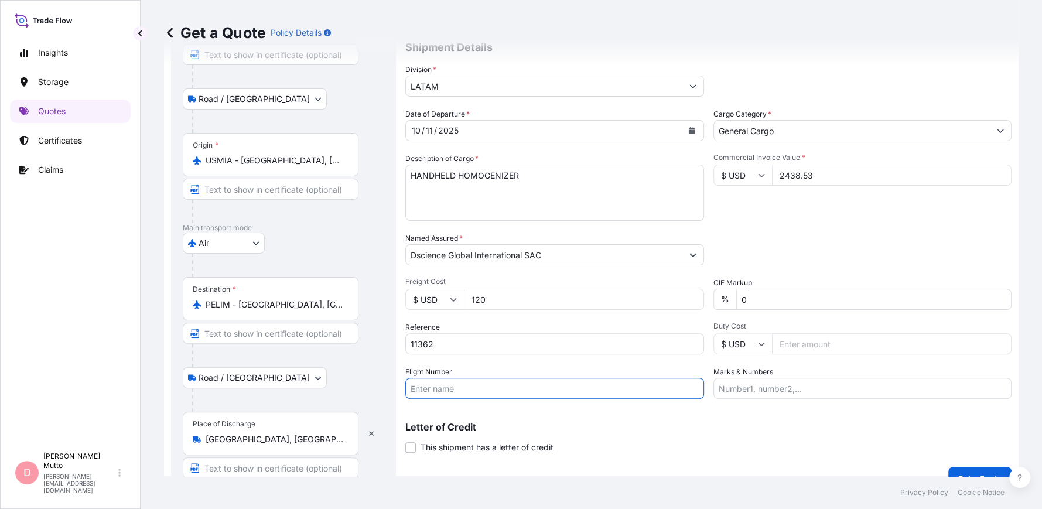
click at [452, 387] on input "Flight Number" at bounding box center [554, 388] width 299 height 21
paste input "LA-2481"
click at [506, 380] on input "LA-2481" at bounding box center [554, 388] width 299 height 21
type input "LA-2481"
click at [789, 388] on input "Marks & Numbers" at bounding box center [863, 388] width 299 height 21
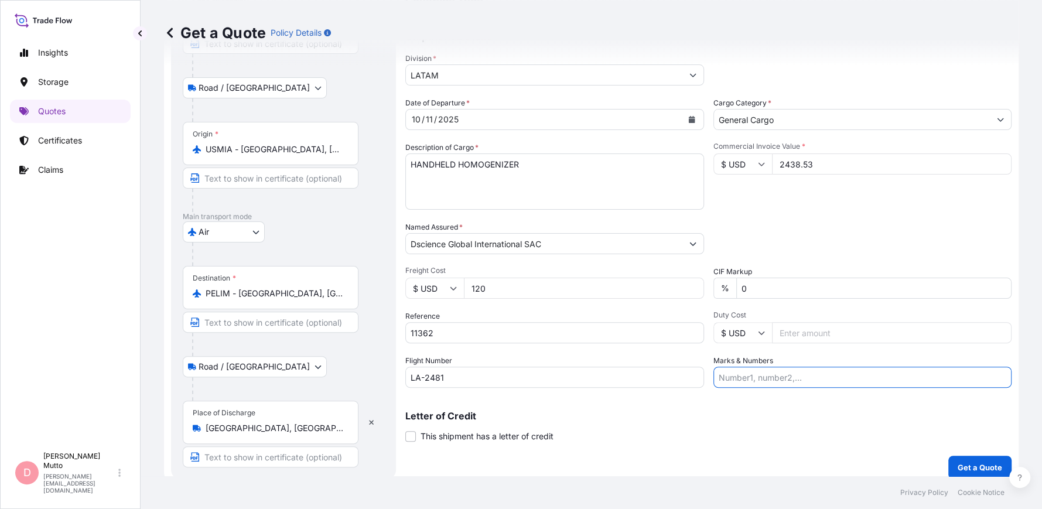
scroll to position [137, 0]
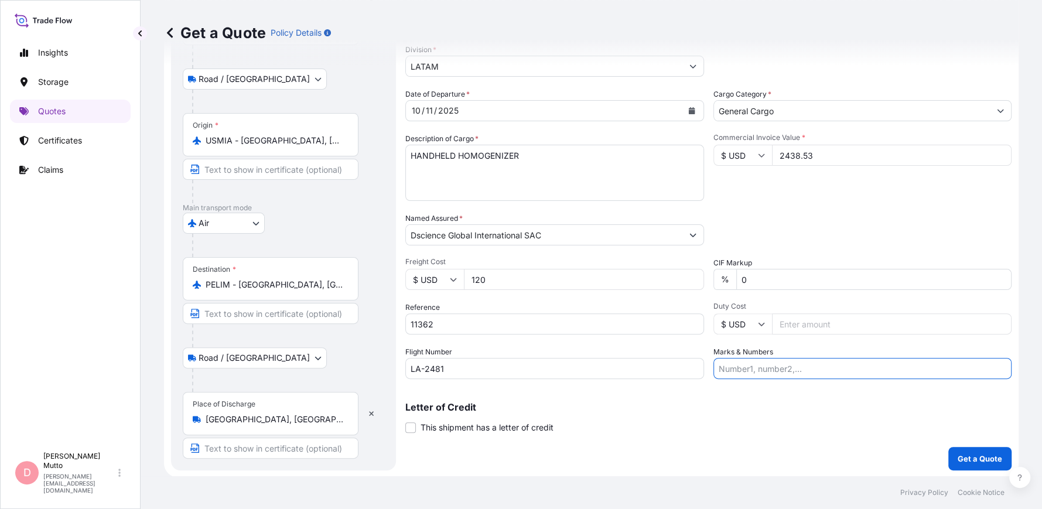
click at [605, 385] on div "Coverage Type All risks Covers losses or damages due to any cause, except for t…" at bounding box center [708, 203] width 606 height 534
click at [785, 149] on input "2438.53" at bounding box center [892, 155] width 240 height 21
click at [789, 152] on input "2438.53" at bounding box center [892, 155] width 240 height 21
click at [797, 154] on input "2438.53" at bounding box center [892, 155] width 240 height 21
click at [732, 367] on input "Marks & Numbers" at bounding box center [863, 368] width 299 height 21
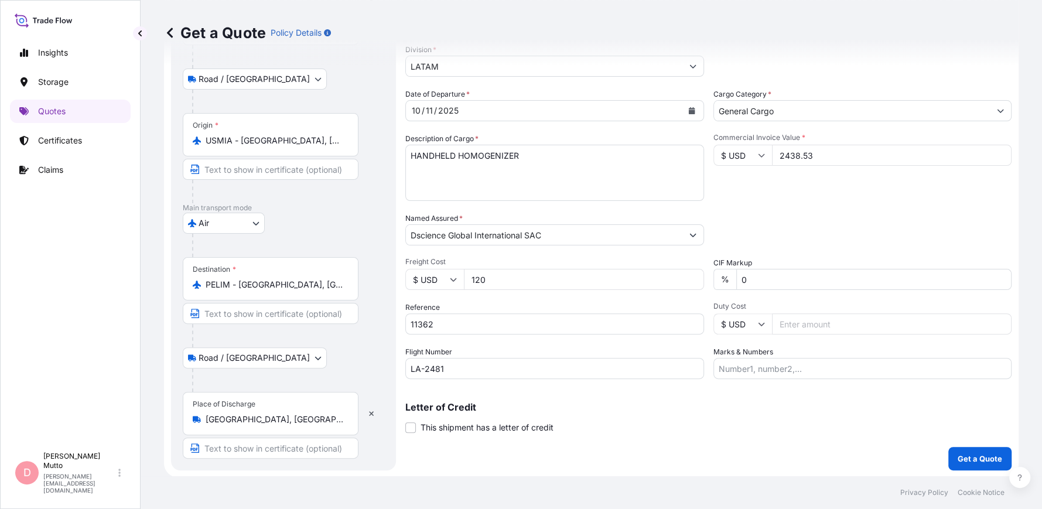
click at [759, 371] on input "Marks & Numbers" at bounding box center [863, 368] width 299 height 21
type input "PRIMA USD 80/ ZC405"
click at [958, 460] on p "Get a Quote" at bounding box center [980, 459] width 45 height 12
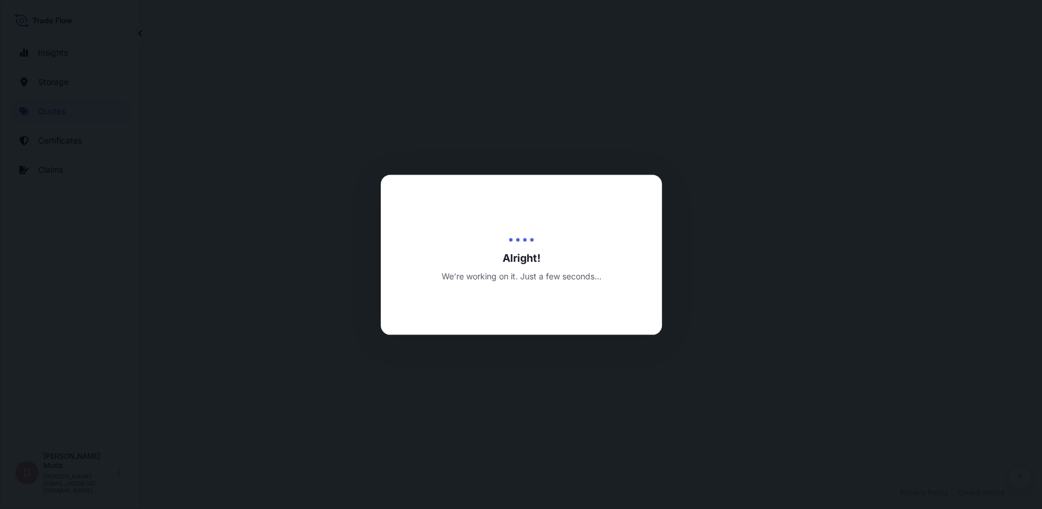
select select "Road / Inland"
select select "Air"
select select "Road / Inland"
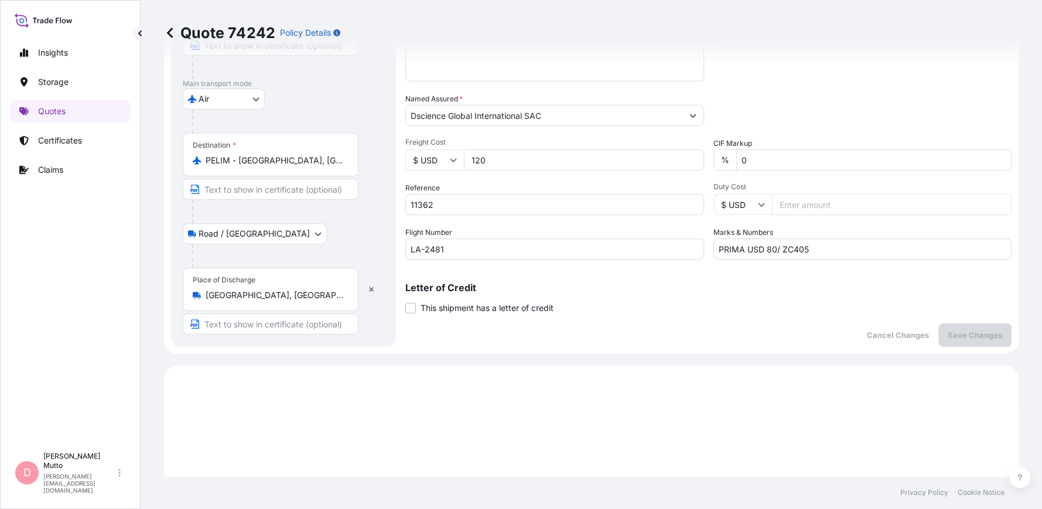
scroll to position [270, 0]
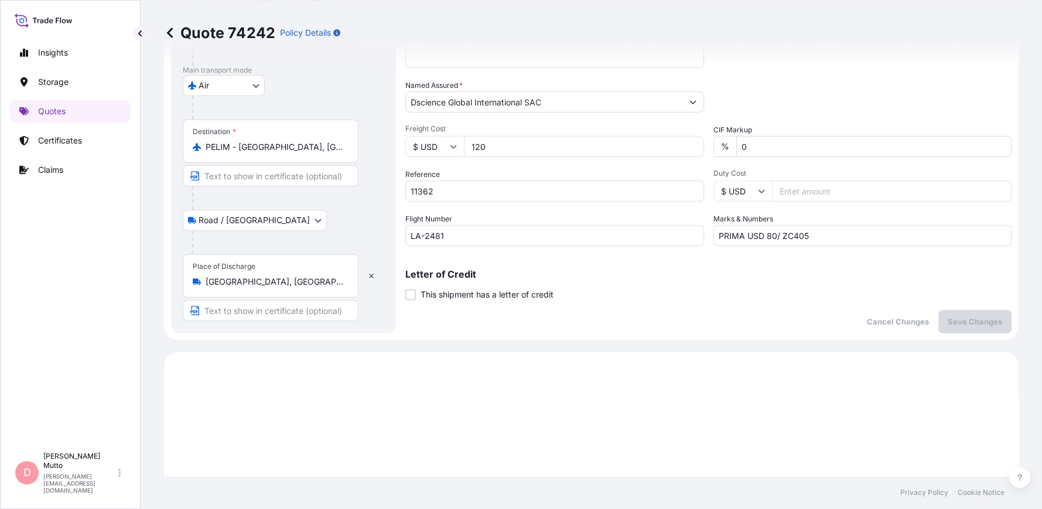
drag, startPoint x: 850, startPoint y: 180, endPoint x: 850, endPoint y: 190, distance: 10.0
click at [850, 190] on input "Duty Cost" at bounding box center [892, 190] width 240 height 21
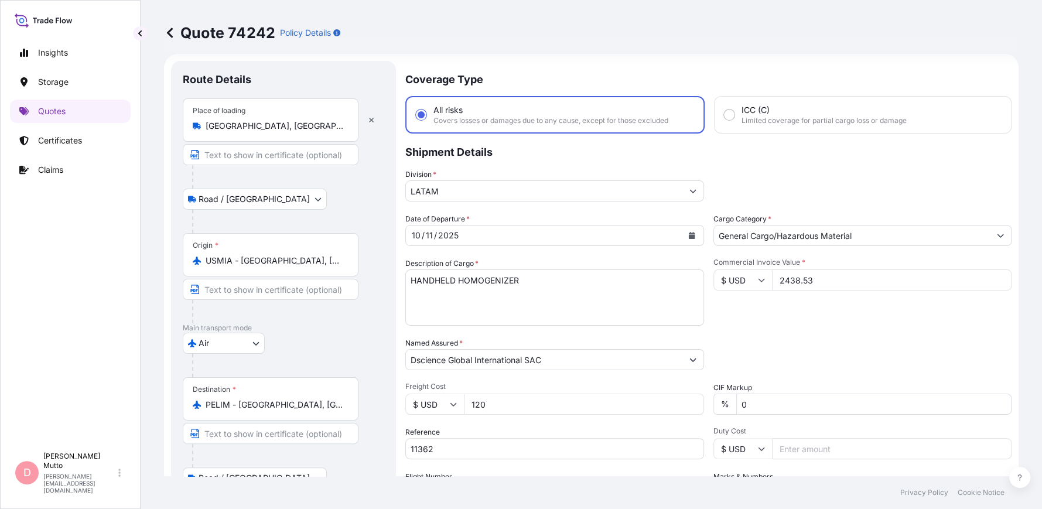
scroll to position [0, 0]
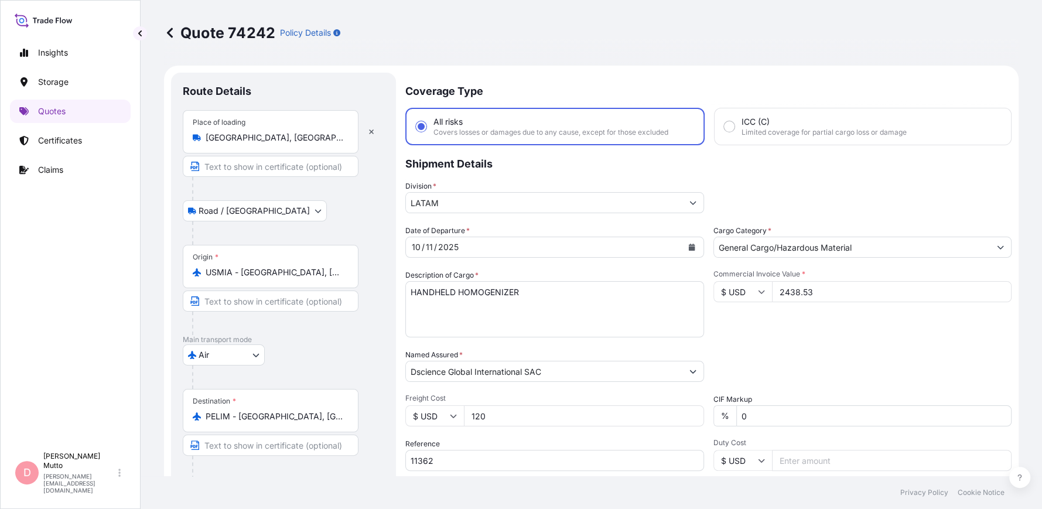
click at [500, 292] on textarea "HANDHELD HOMOGENIZER" at bounding box center [554, 309] width 299 height 56
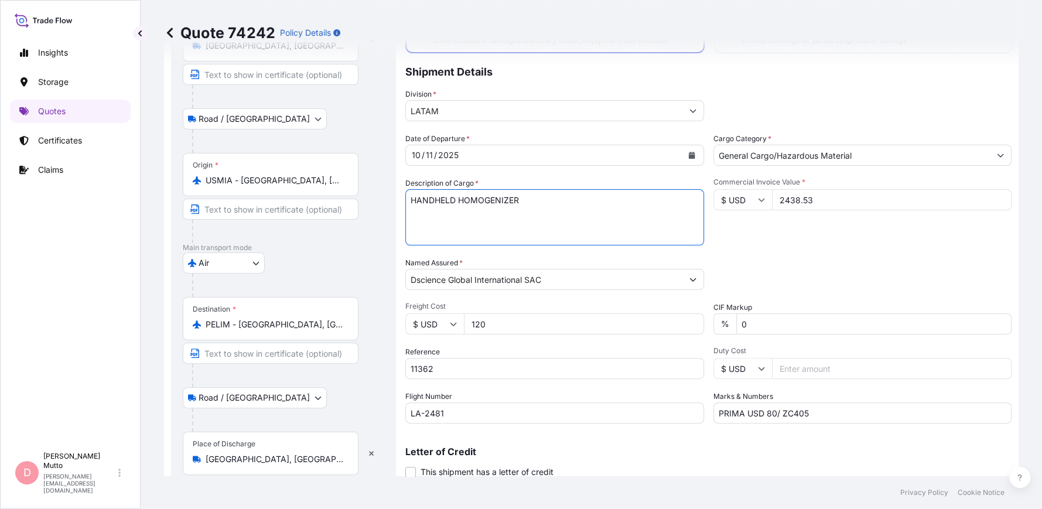
scroll to position [117, 0]
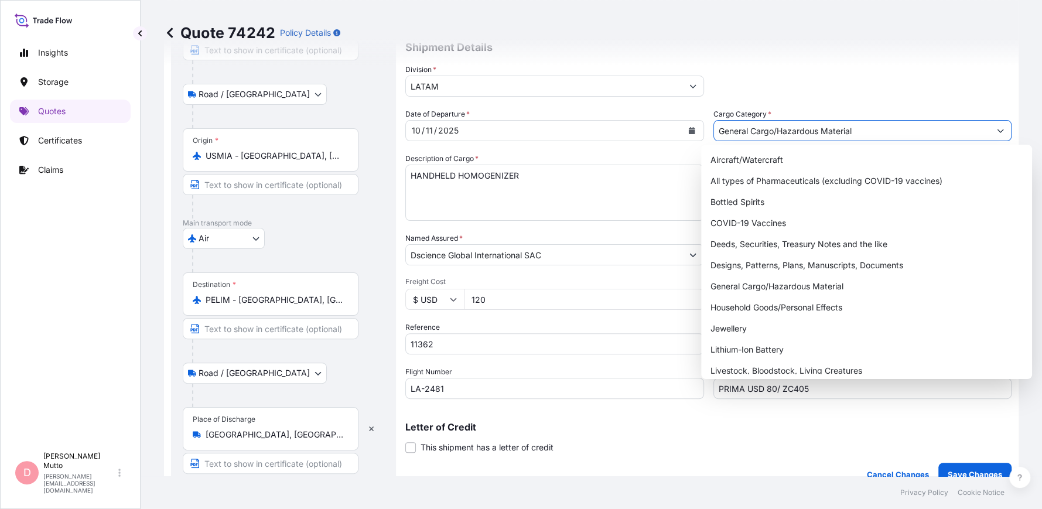
click at [851, 128] on input "General Cargo/Hazardous Material" at bounding box center [852, 130] width 277 height 21
click at [851, 129] on input "General Cargo/Hazardous Material" at bounding box center [852, 130] width 277 height 21
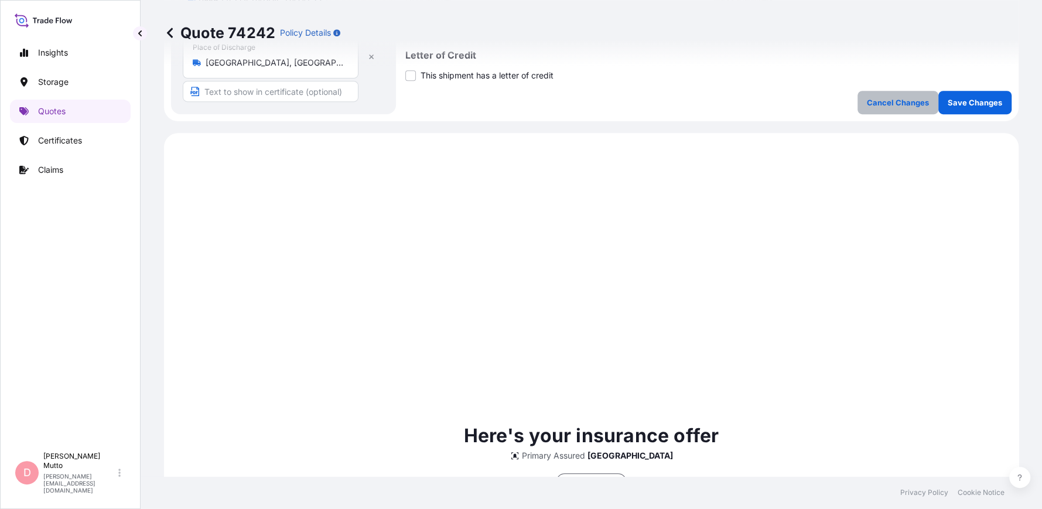
scroll to position [468, 0]
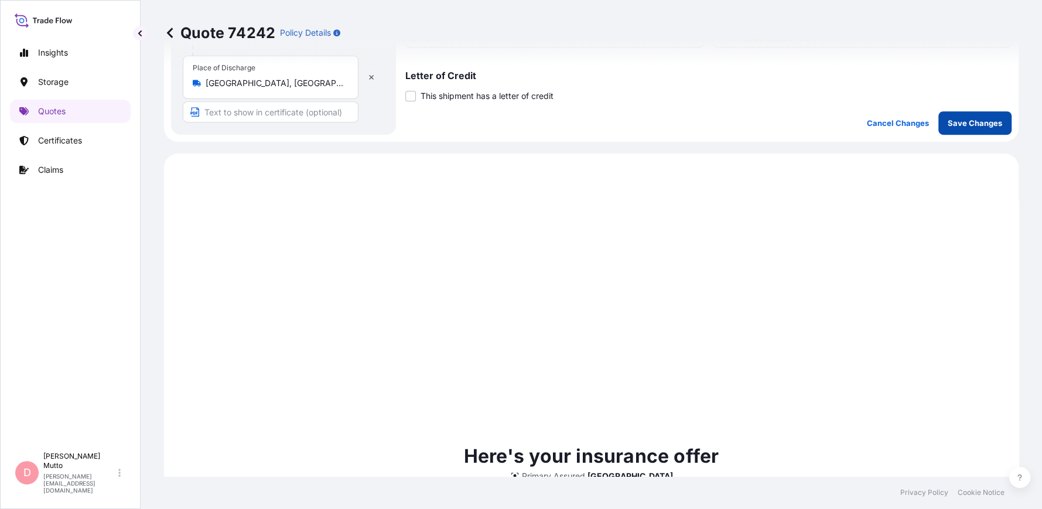
type input "General Cargo"
click at [948, 117] on p "Save Changes" at bounding box center [975, 123] width 54 height 12
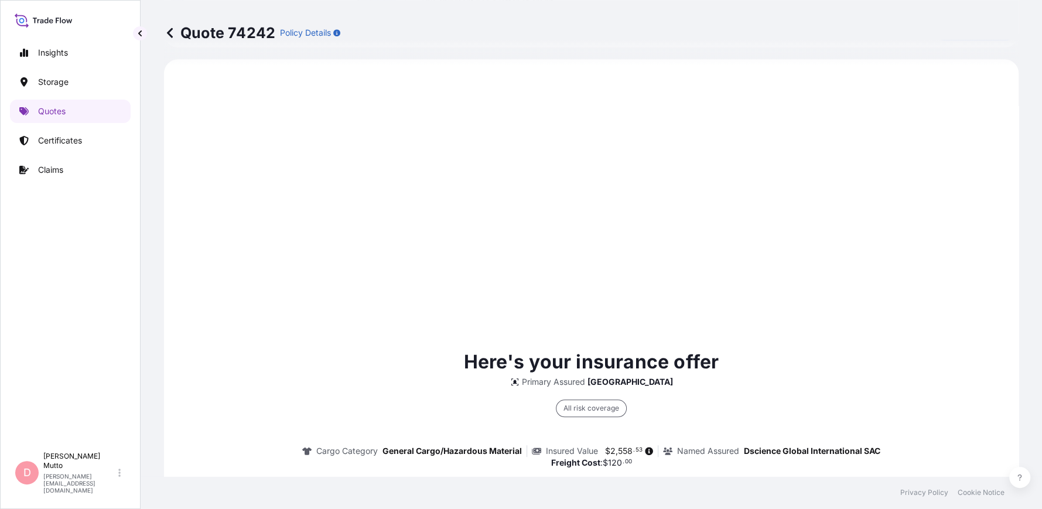
select select "Road / Inland"
select select "Air"
select select "Road / Inland"
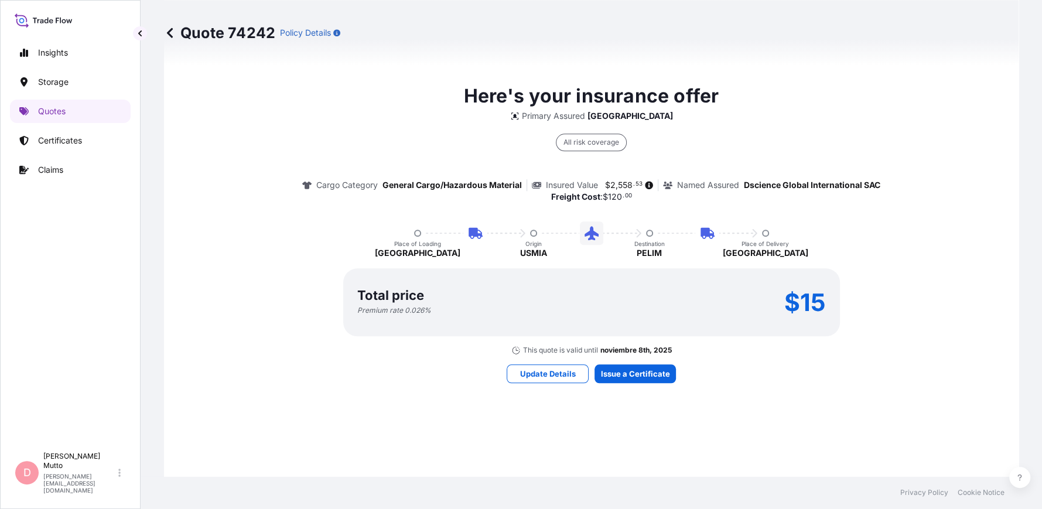
scroll to position [846, 0]
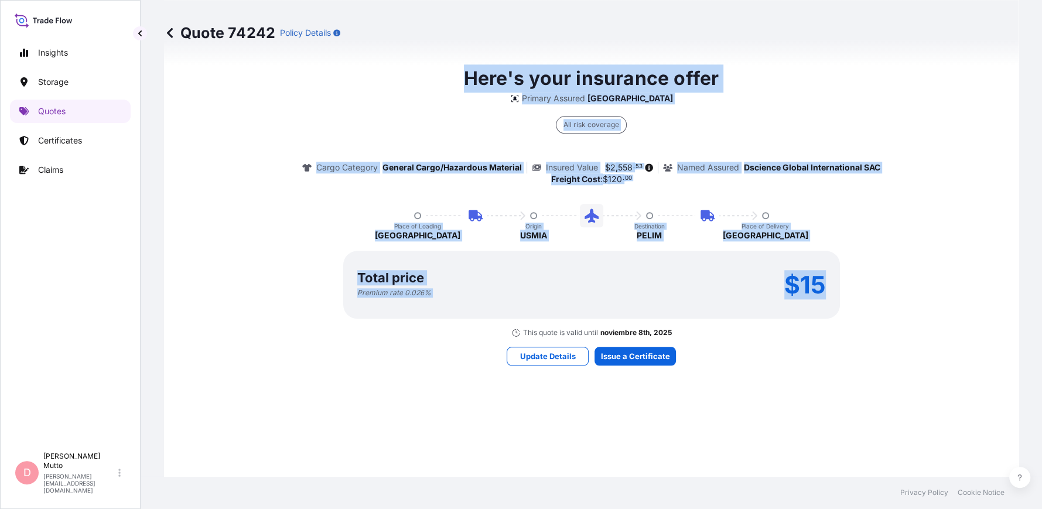
drag, startPoint x: 444, startPoint y: 61, endPoint x: 790, endPoint y: 339, distance: 444.7
click at [790, 339] on div "Quote 74242 Policy Details Route Details Place of loading Miami, FL, USA Road /…" at bounding box center [592, 238] width 902 height 476
click at [790, 339] on div "Here's your insurance offer Primary Assured PERU All risk coverage Cargo Catego…" at bounding box center [591, 214] width 822 height 845
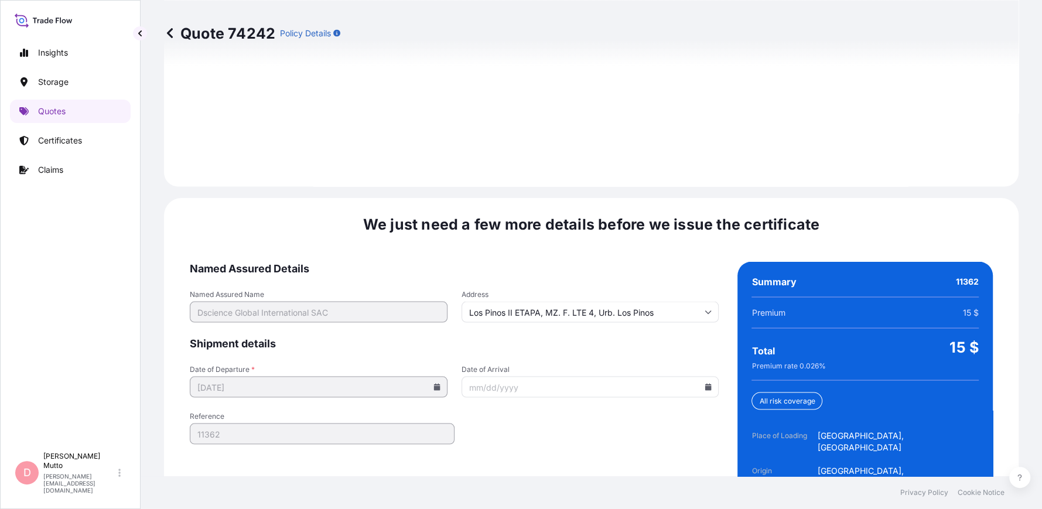
scroll to position [1803, 0]
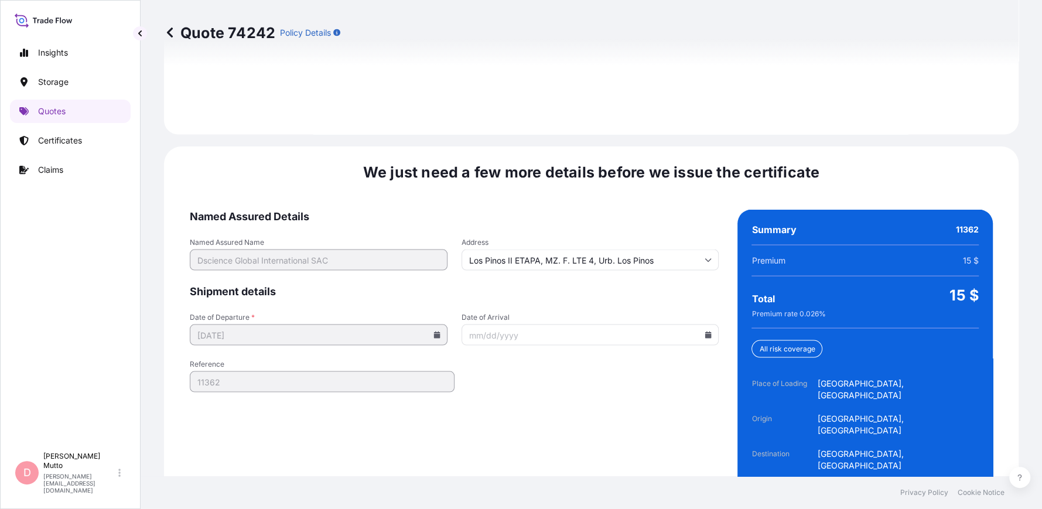
click at [705, 332] on icon at bounding box center [708, 335] width 6 height 7
click at [630, 387] on button "11" at bounding box center [621, 378] width 19 height 19
type input "10/11/2025"
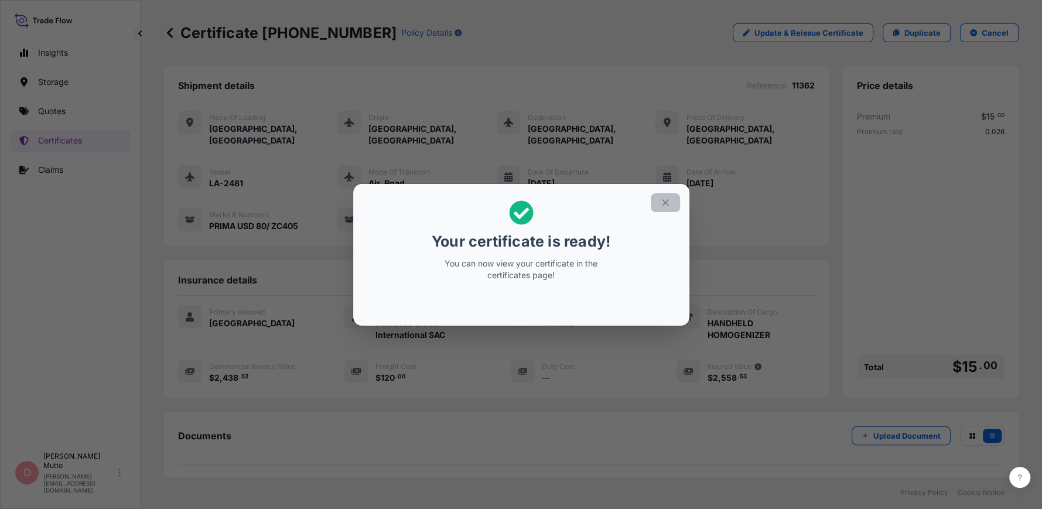
click at [667, 206] on icon "button" at bounding box center [665, 202] width 11 height 11
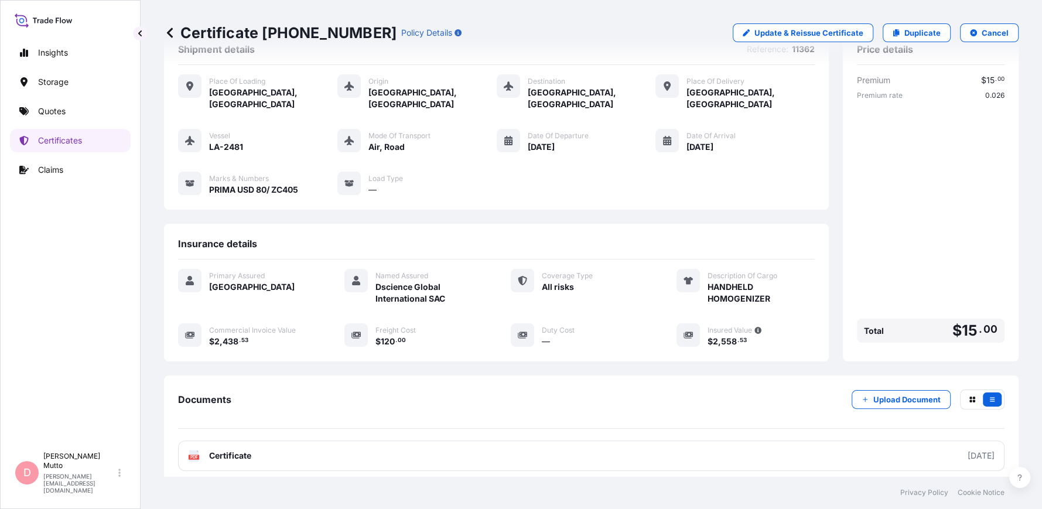
scroll to position [105, 0]
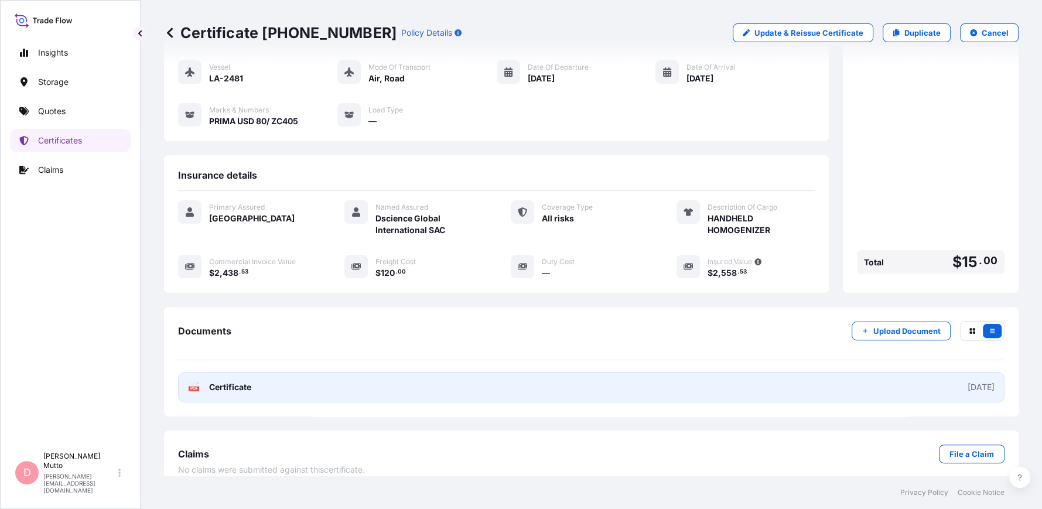
click at [524, 381] on link "PDF Certificate 2025-10-09" at bounding box center [591, 387] width 827 height 30
